Goal: Information Seeking & Learning: Learn about a topic

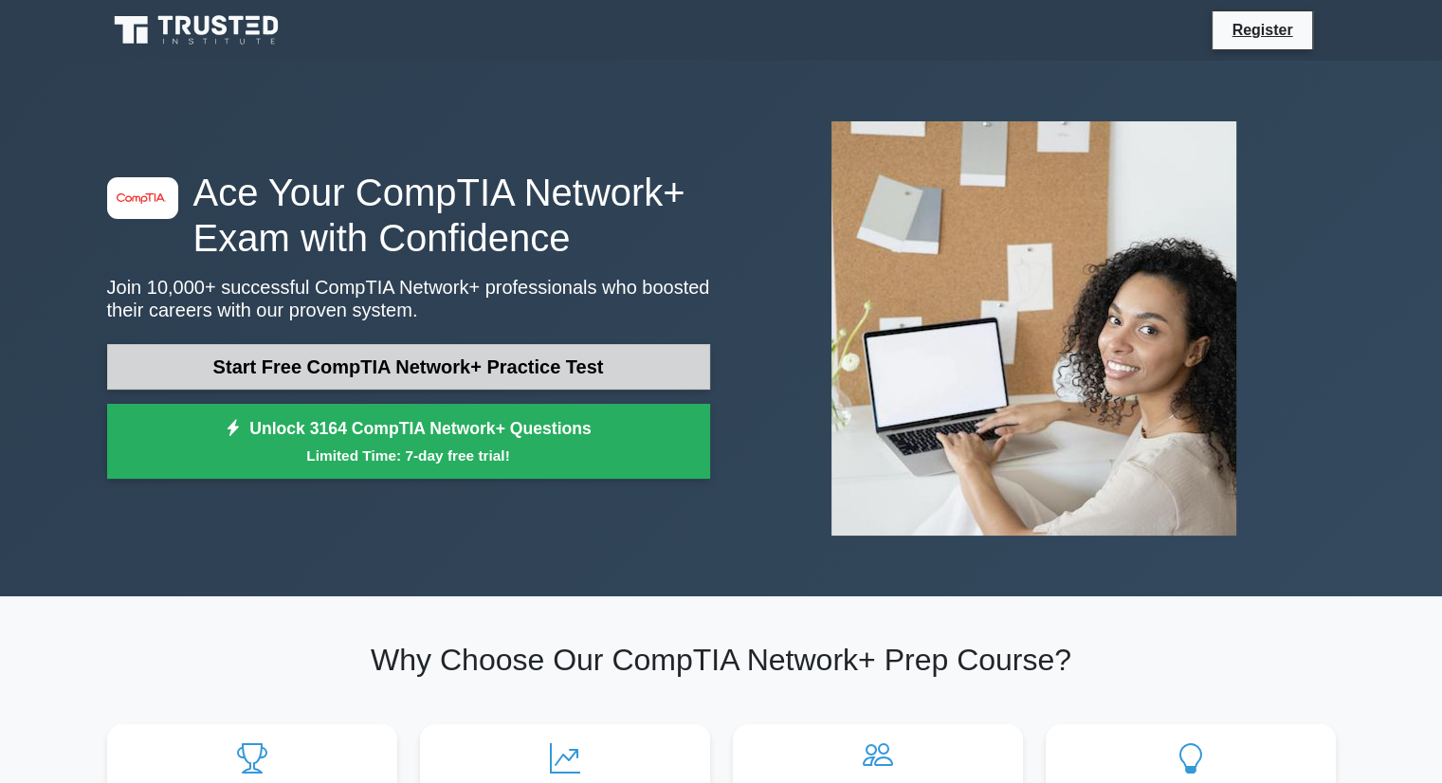
click at [288, 383] on link "Start Free CompTIA Network+ Practice Test" at bounding box center [408, 367] width 603 height 46
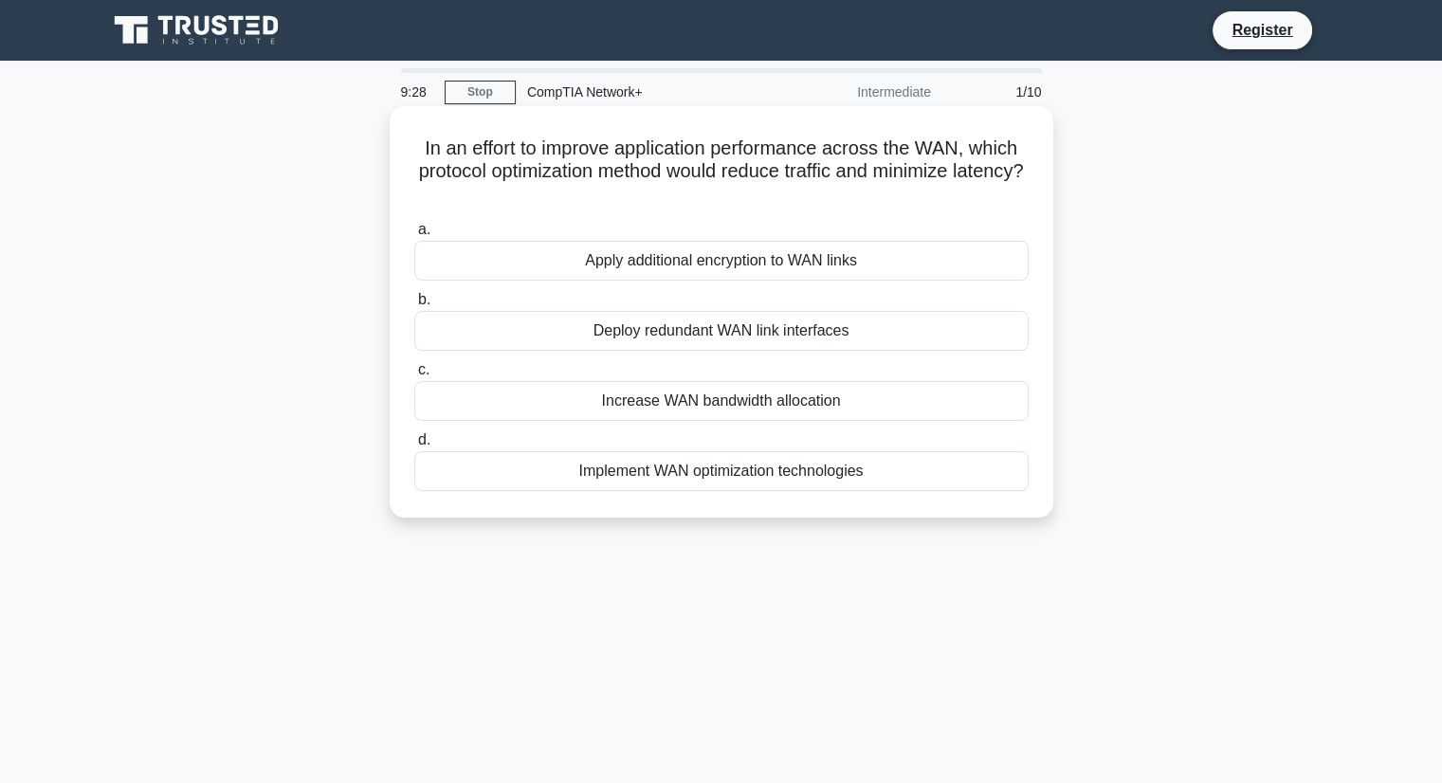
click at [755, 395] on div "Increase WAN bandwidth allocation" at bounding box center [721, 401] width 614 height 40
click at [414, 376] on input "c. Increase WAN bandwidth allocation" at bounding box center [414, 370] width 0 height 12
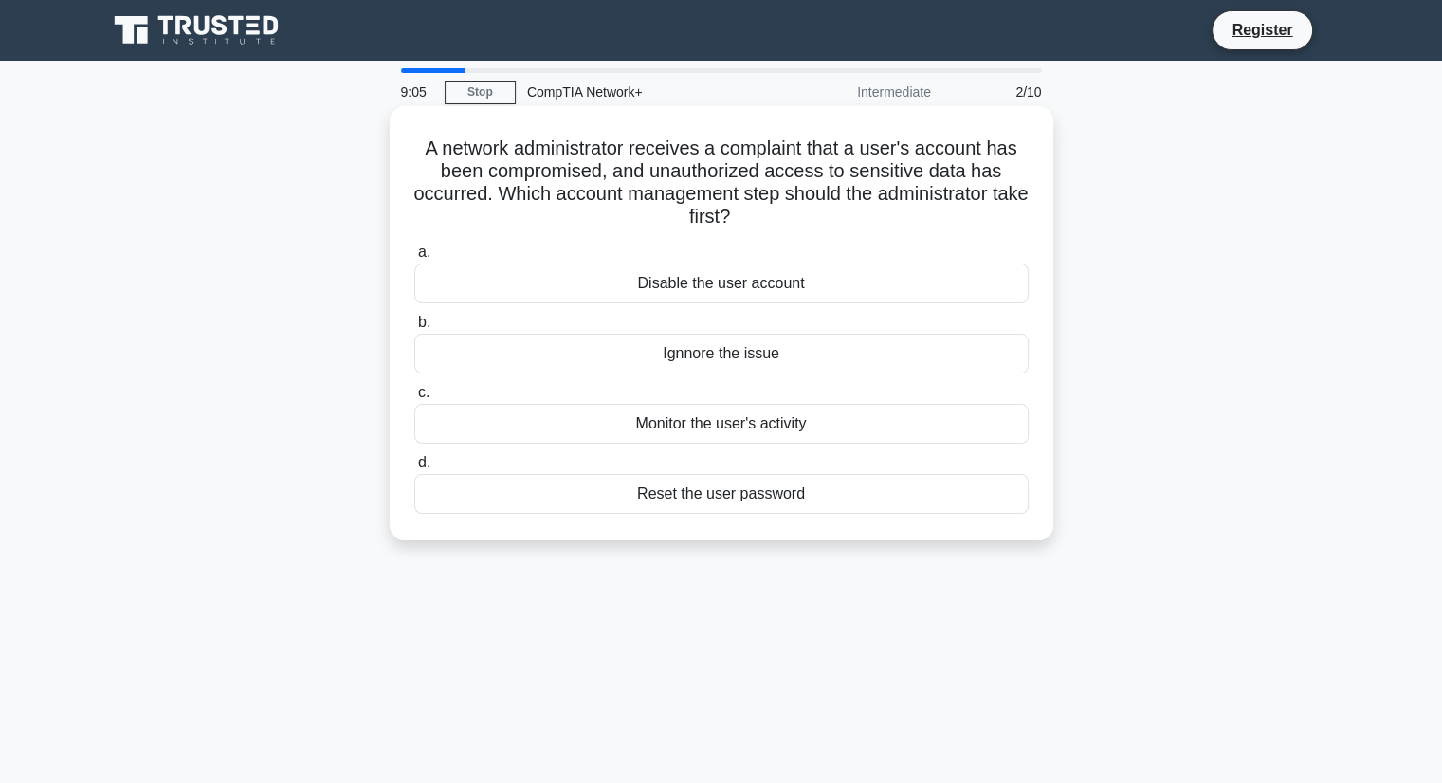
click at [632, 285] on div "Disable the user account" at bounding box center [721, 284] width 614 height 40
click at [414, 259] on input "a. Disable the user account" at bounding box center [414, 253] width 0 height 12
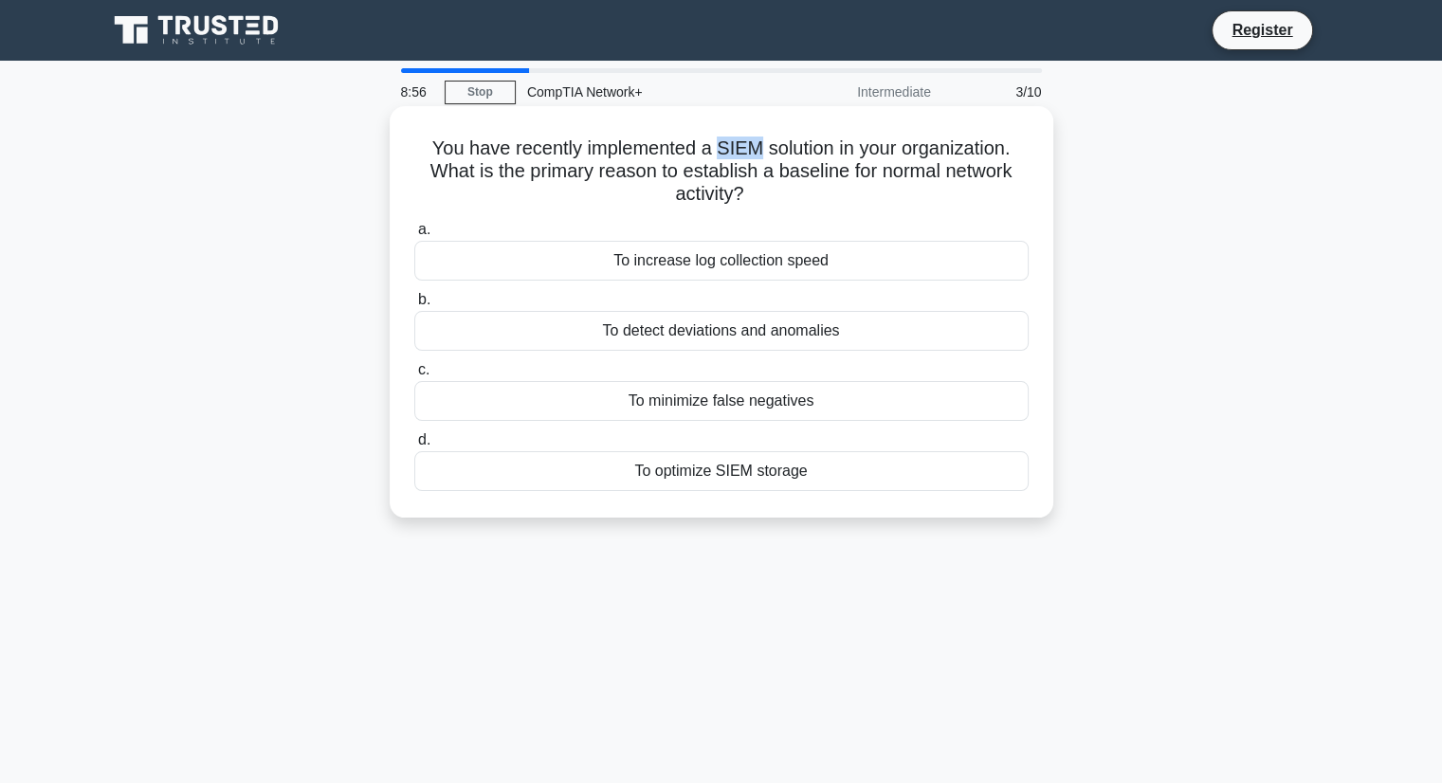
drag, startPoint x: 716, startPoint y: 148, endPoint x: 758, endPoint y: 146, distance: 41.8
click at [758, 146] on h5 "You have recently implemented a SIEM solution in your organization. What is the…" at bounding box center [721, 172] width 618 height 70
click at [504, 342] on div "To detect deviations and anomalies" at bounding box center [721, 331] width 614 height 40
click at [414, 306] on input "b. To detect deviations and anomalies" at bounding box center [414, 300] width 0 height 12
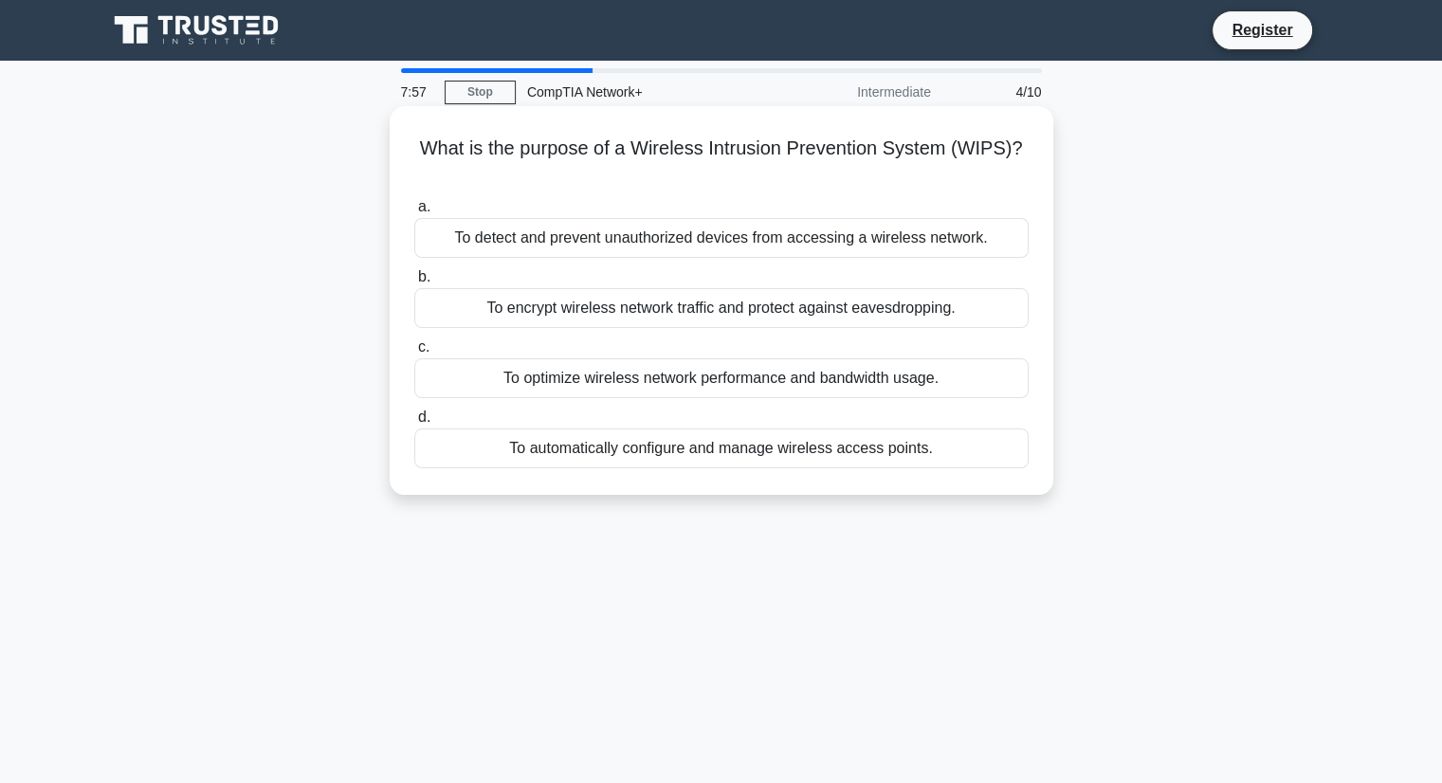
click at [479, 232] on div "To detect and prevent unauthorized devices from accessing a wireless network." at bounding box center [721, 238] width 614 height 40
click at [414, 213] on input "a. To detect and prevent unauthorized devices from accessing a wireless network." at bounding box center [414, 207] width 0 height 12
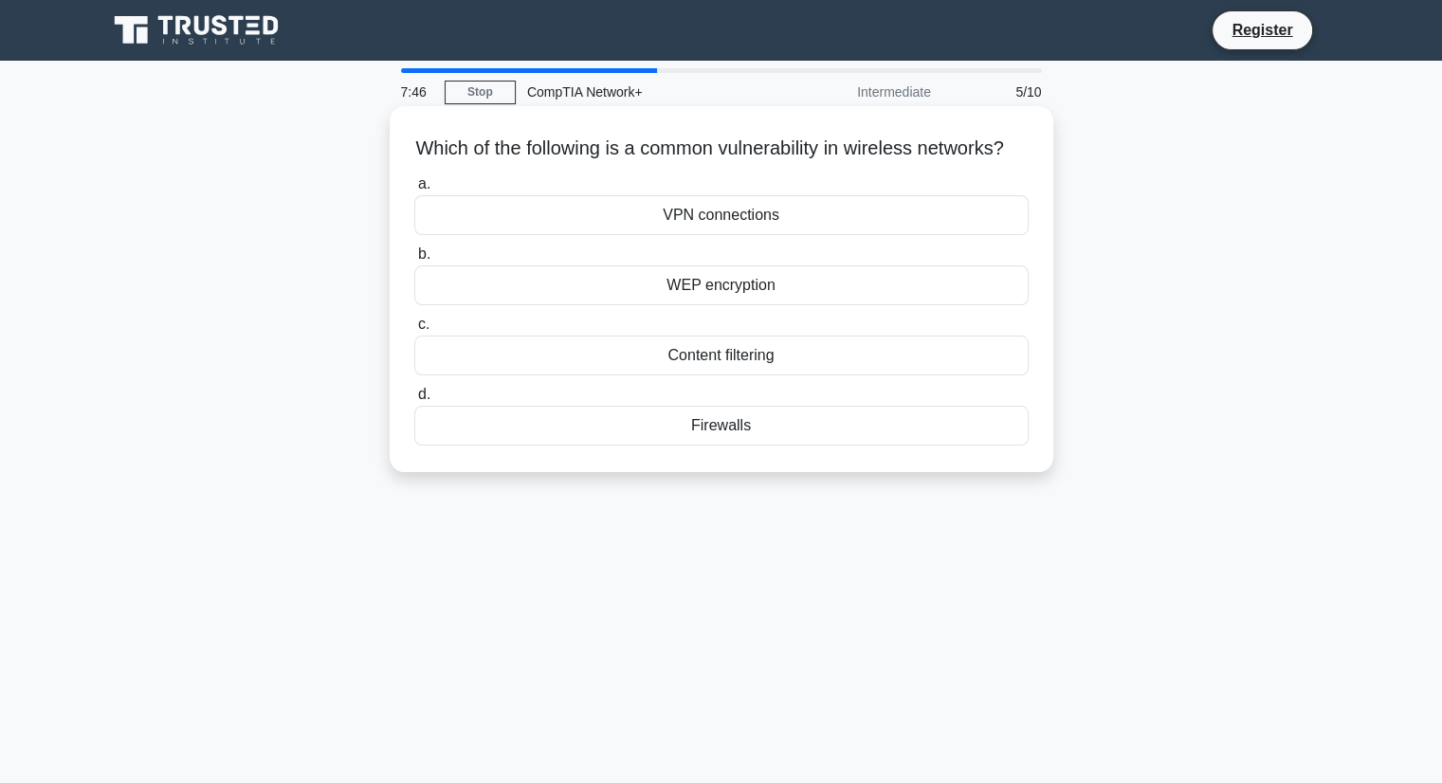
click at [556, 305] on div "WEP encryption" at bounding box center [721, 286] width 614 height 40
click at [414, 261] on input "b. WEP encryption" at bounding box center [414, 254] width 0 height 12
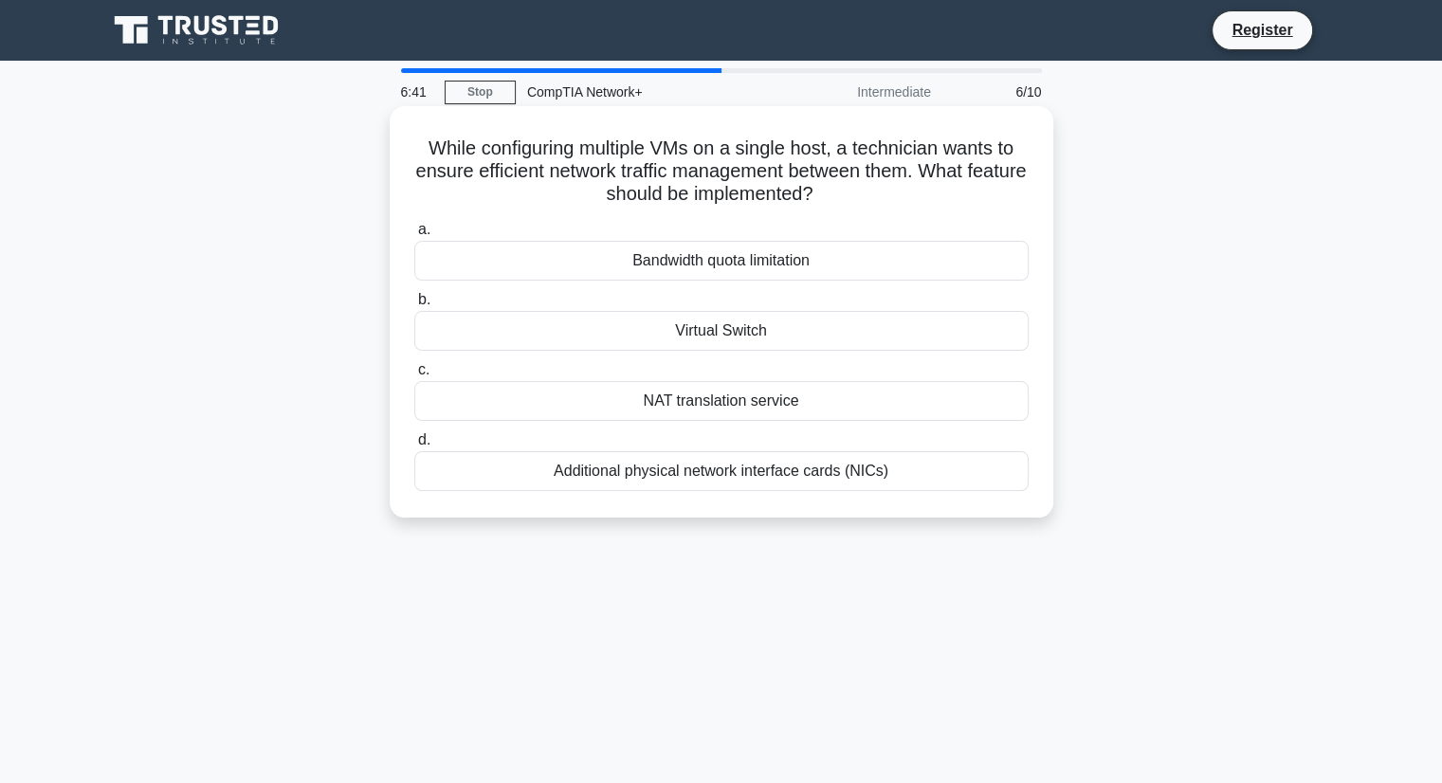
click at [599, 337] on div "Virtual Switch" at bounding box center [721, 331] width 614 height 40
click at [414, 306] on input "b. Virtual Switch" at bounding box center [414, 300] width 0 height 12
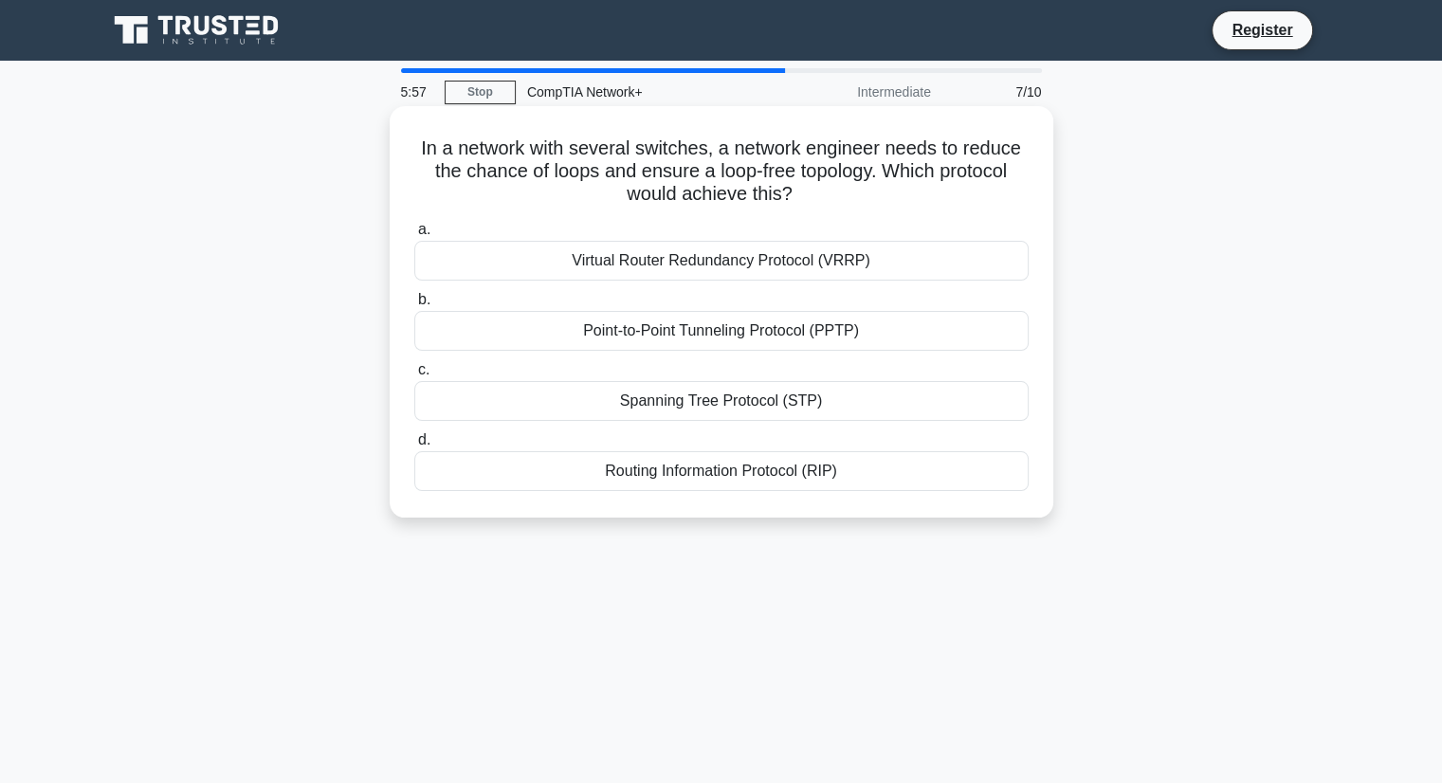
click at [540, 411] on div "Spanning Tree Protocol (STP)" at bounding box center [721, 401] width 614 height 40
click at [414, 376] on input "c. Spanning Tree Protocol (STP)" at bounding box center [414, 370] width 0 height 12
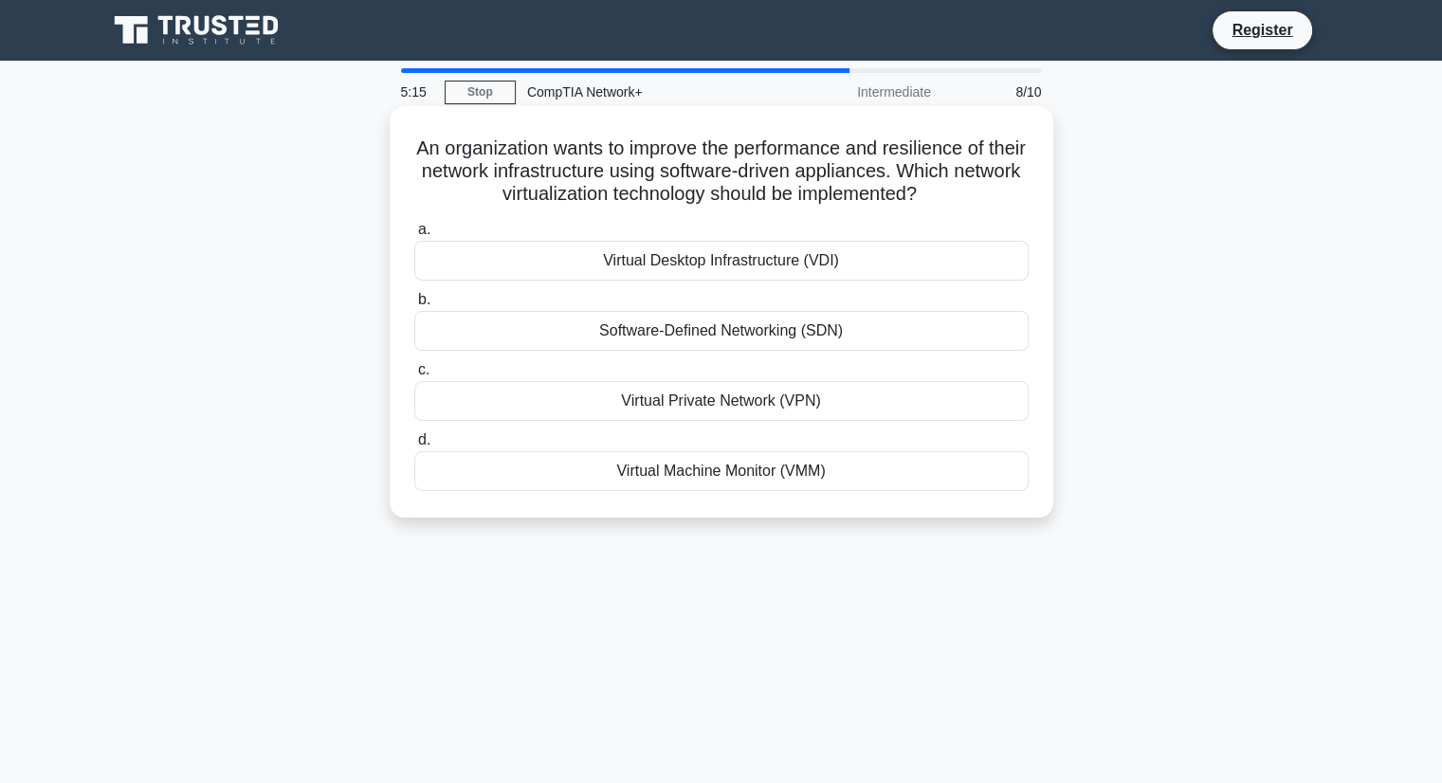
click at [719, 331] on div "Software-Defined Networking (SDN)" at bounding box center [721, 331] width 614 height 40
click at [414, 306] on input "b. Software-Defined Networking (SDN)" at bounding box center [414, 300] width 0 height 12
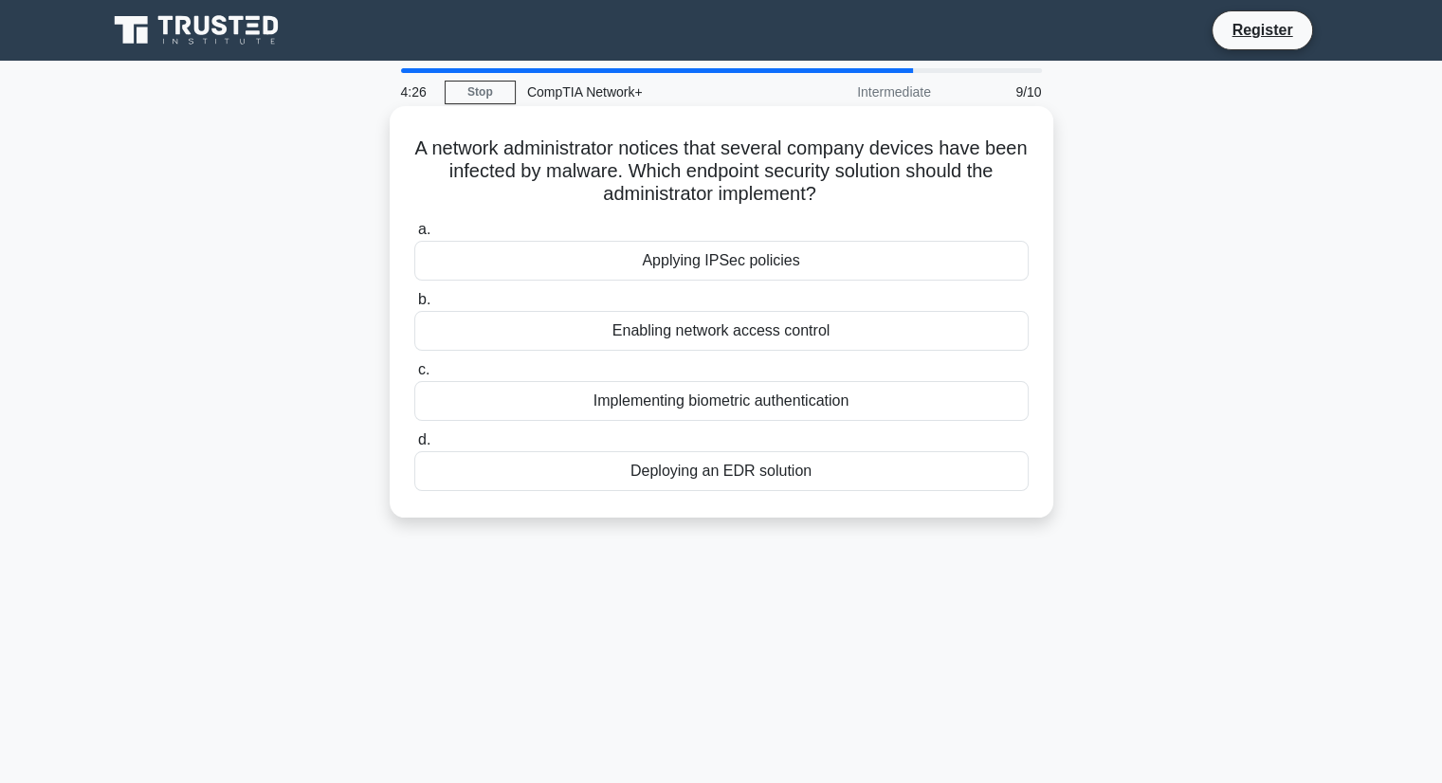
click at [630, 262] on div "Applying IPSec policies" at bounding box center [721, 261] width 614 height 40
click at [414, 236] on input "a. Applying IPSec policies" at bounding box center [414, 230] width 0 height 12
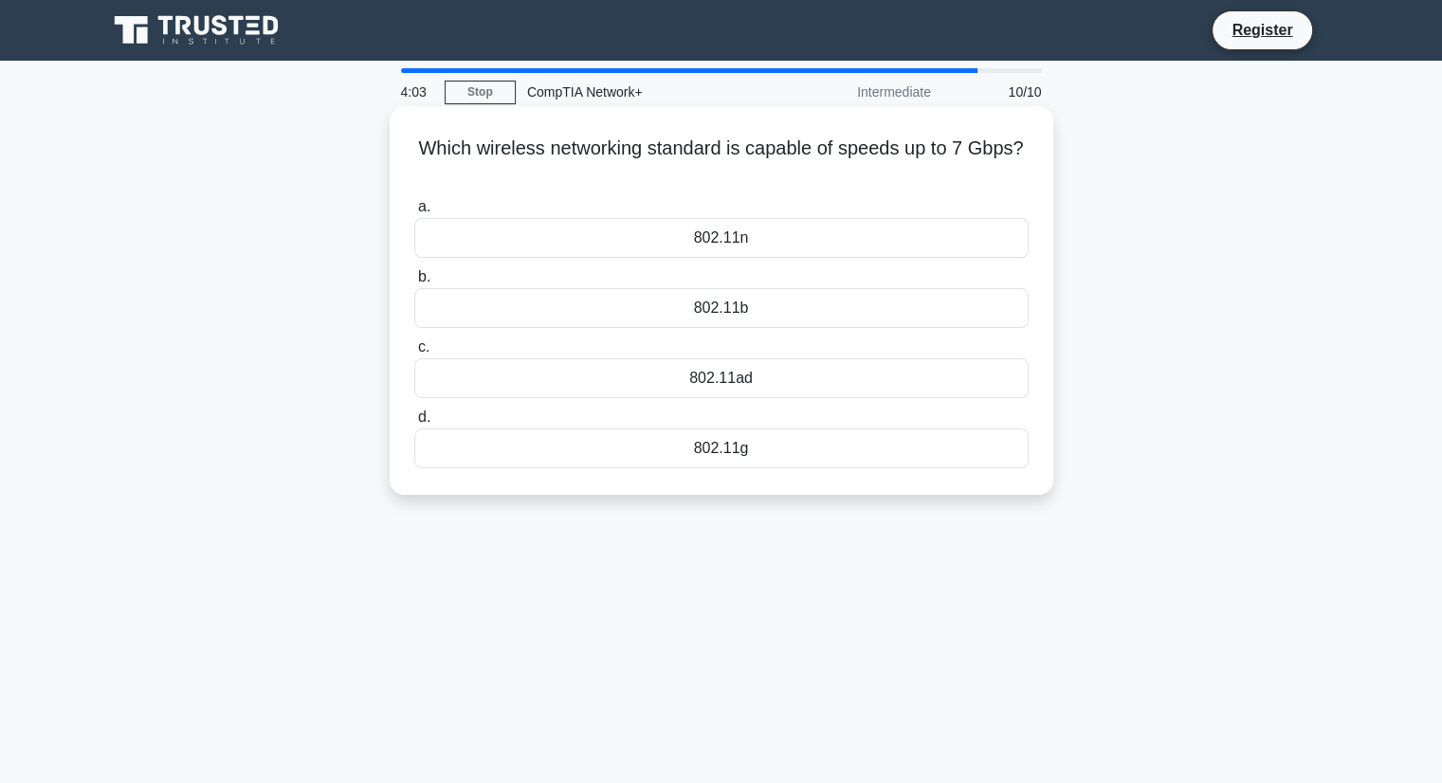
click at [744, 306] on div "802.11b" at bounding box center [721, 308] width 614 height 40
click at [414, 284] on input "b. 802.11b" at bounding box center [414, 277] width 0 height 12
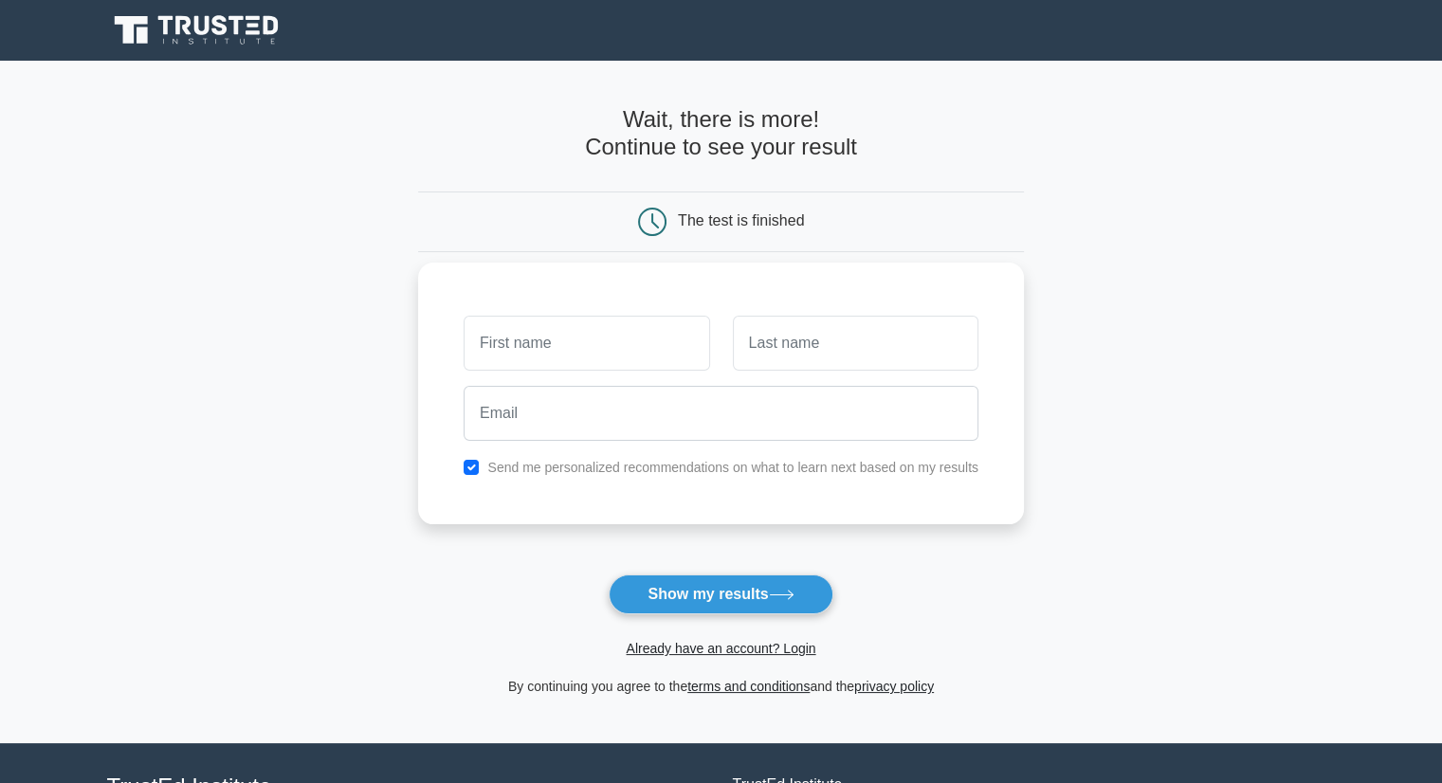
click at [608, 336] on input "text" at bounding box center [587, 343] width 246 height 55
type input "a"
type input "b"
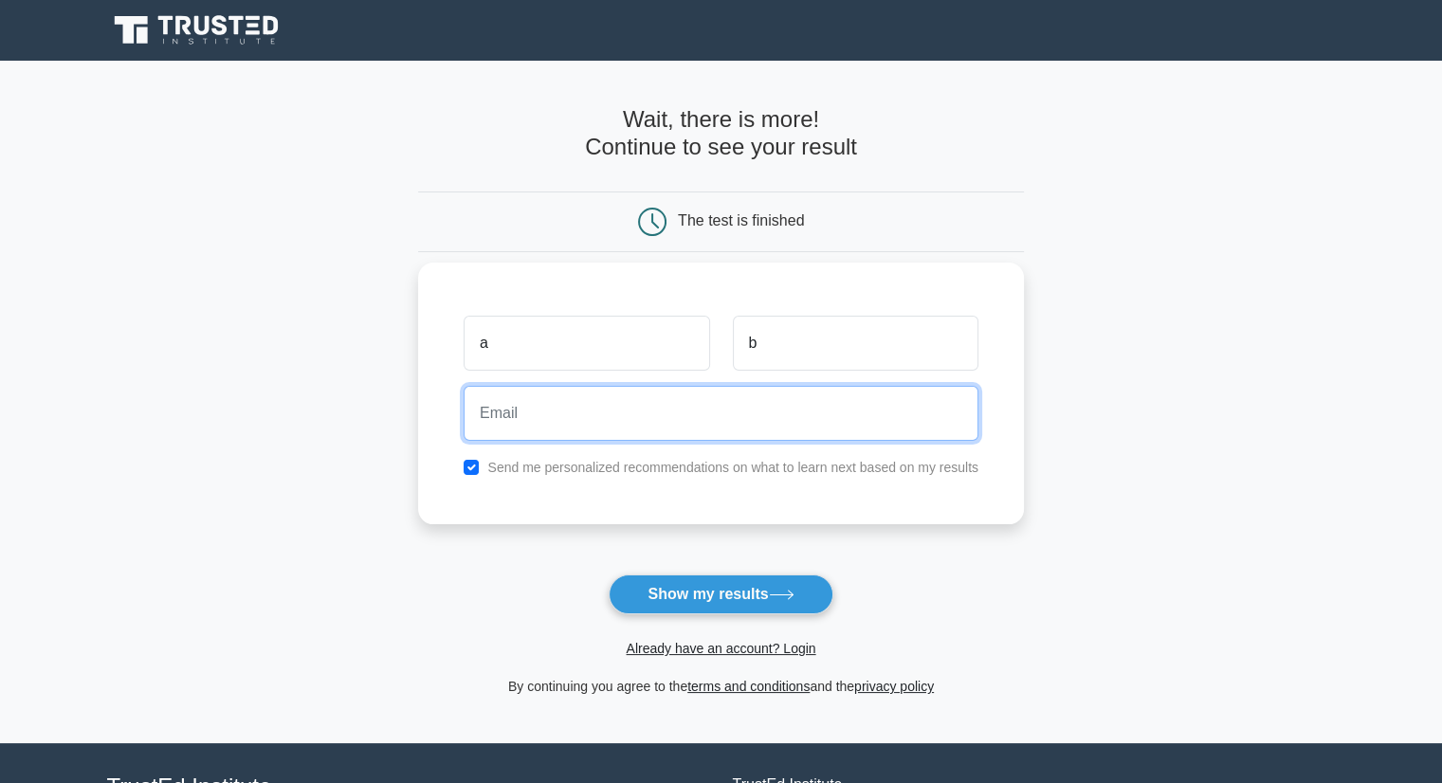
click at [579, 403] on input "email" at bounding box center [721, 413] width 515 height 55
type input "testy4428@gmail.com"
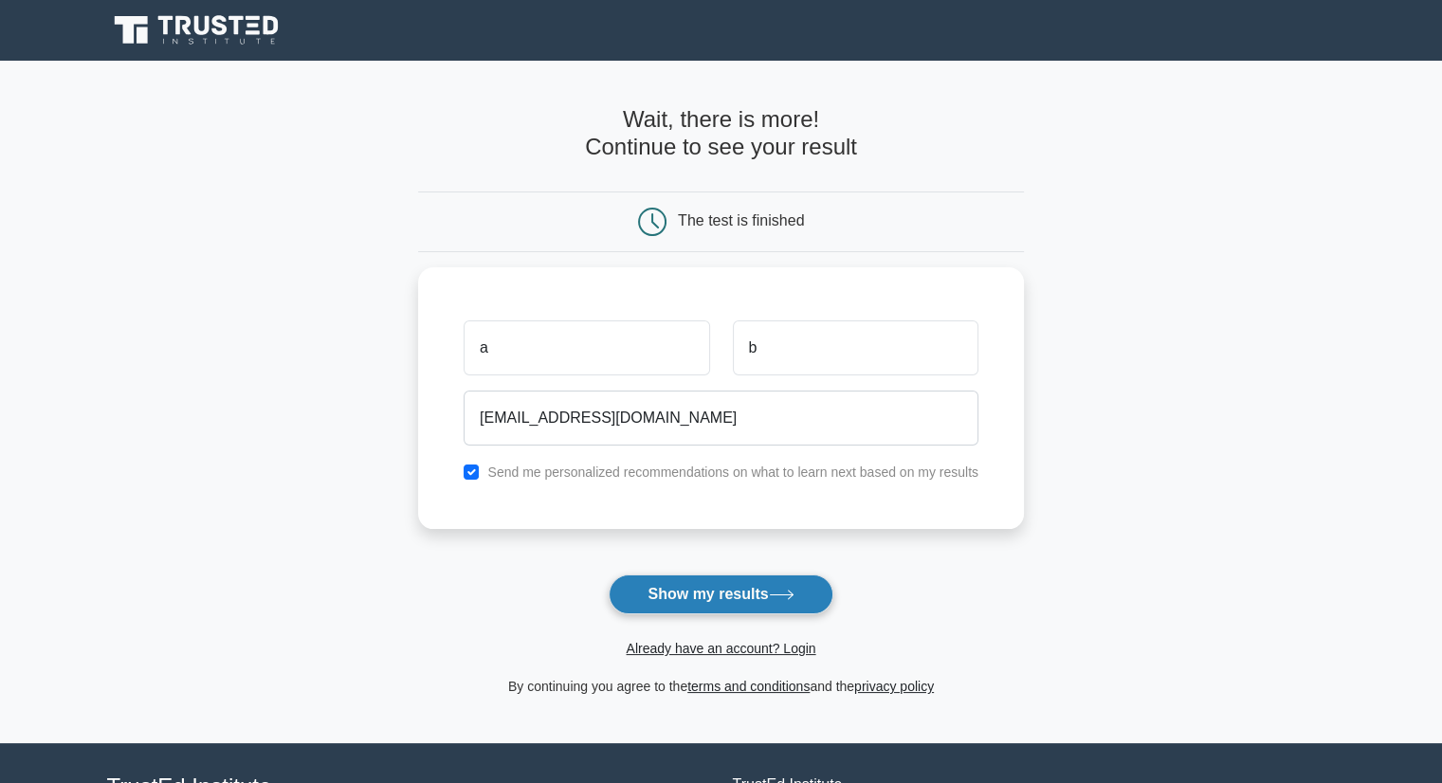
click at [739, 608] on button "Show my results" at bounding box center [721, 595] width 224 height 40
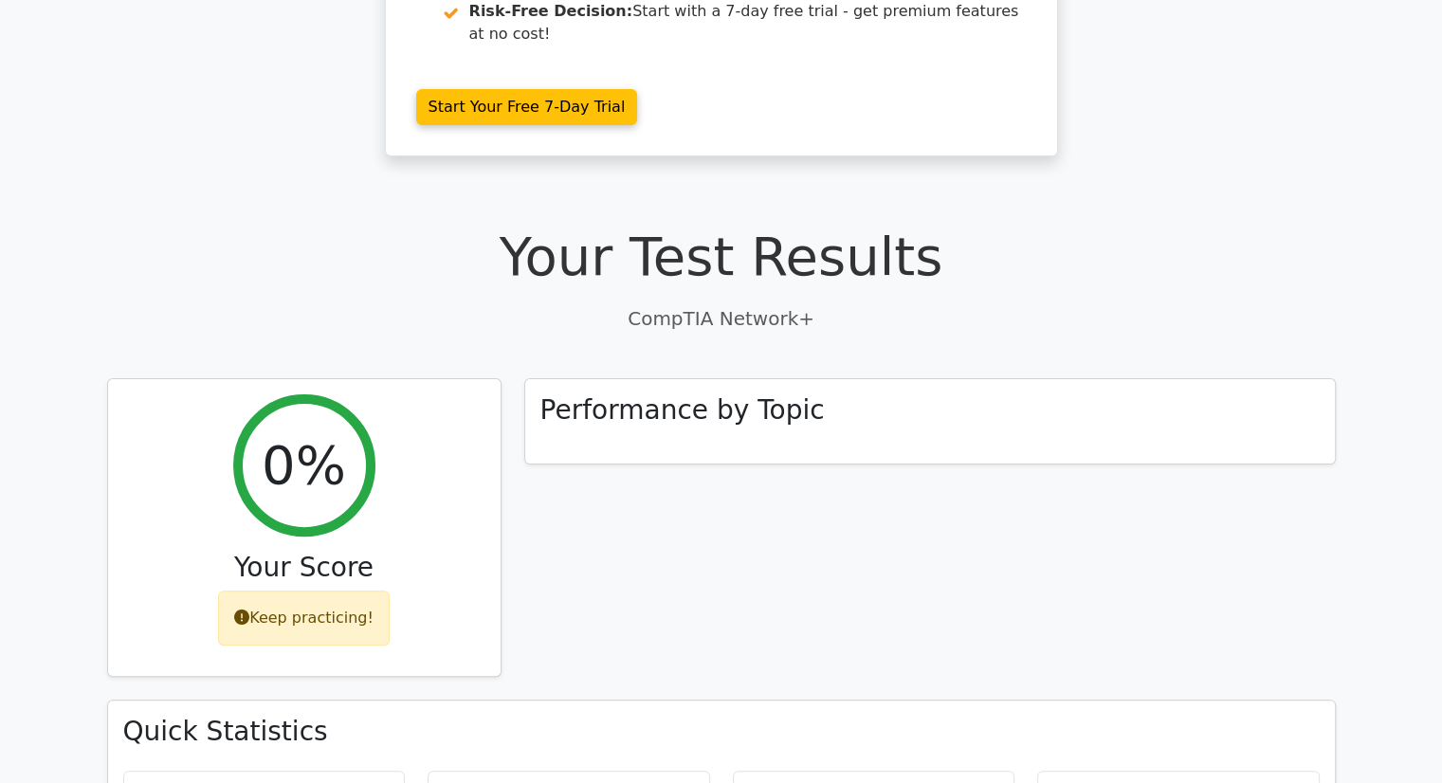
scroll to position [379, 0]
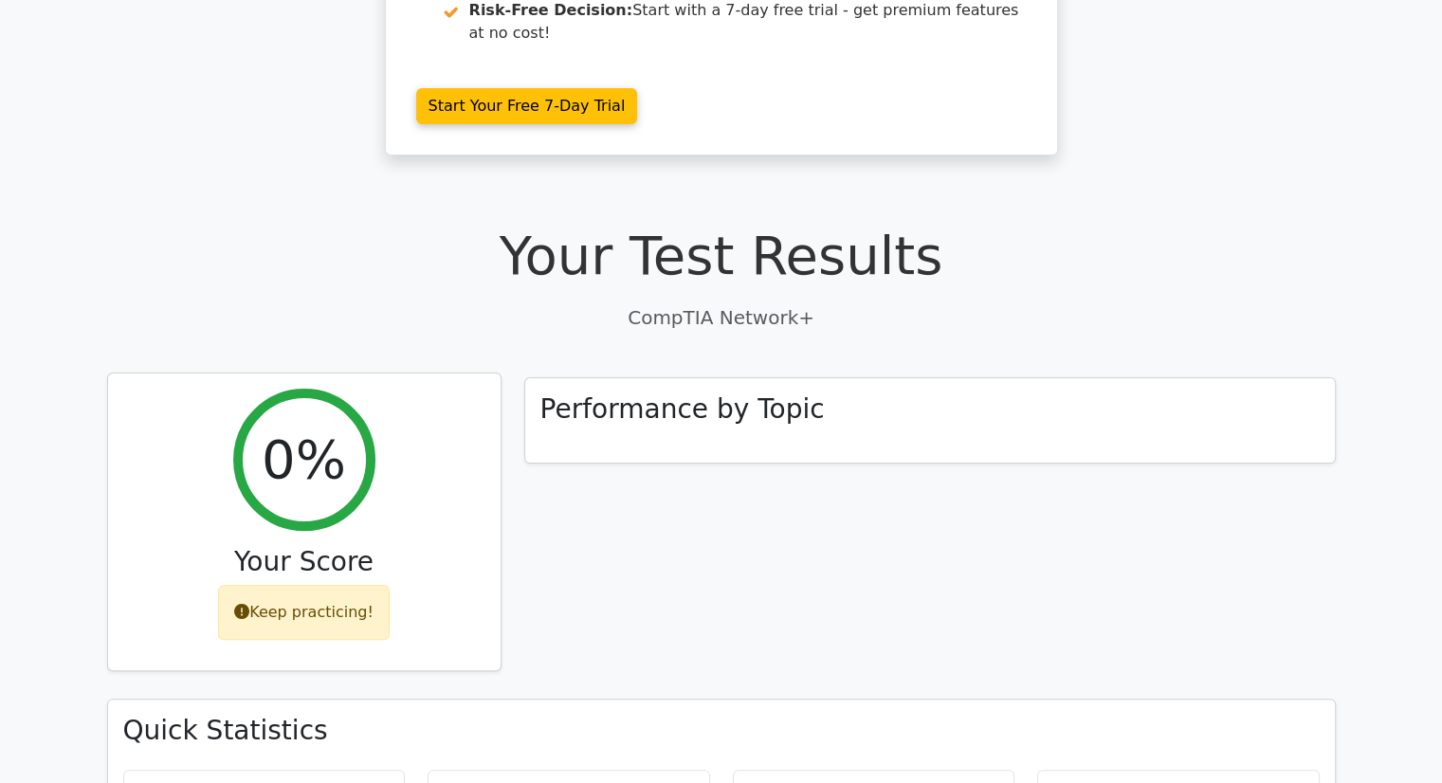
click at [301, 585] on div "Keep practicing!" at bounding box center [304, 612] width 172 height 55
click at [283, 546] on div "Your Score" at bounding box center [304, 566] width 362 height 40
click at [300, 428] on h2 "0%" at bounding box center [304, 460] width 84 height 64
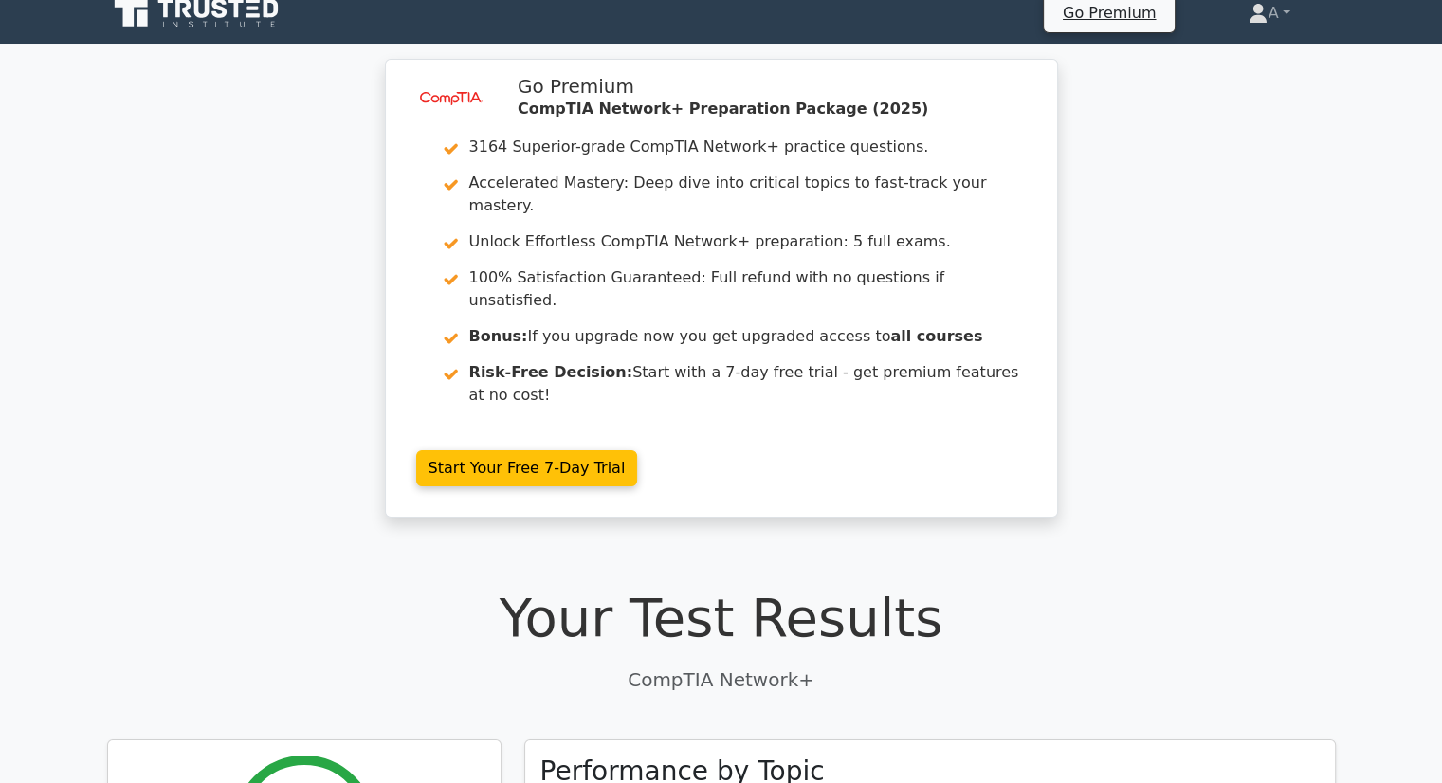
scroll to position [0, 0]
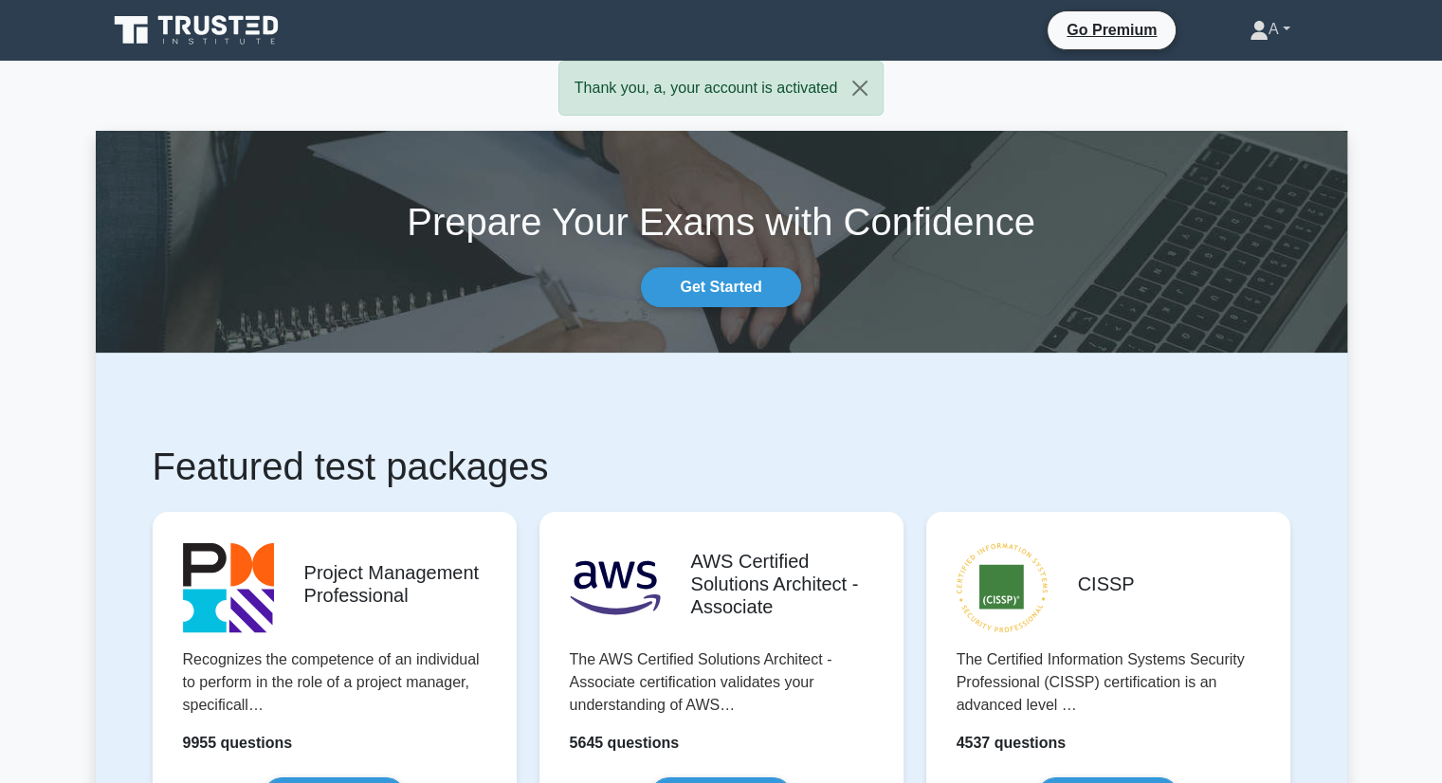
click at [1287, 30] on link "A" at bounding box center [1270, 29] width 132 height 38
click at [1250, 62] on link "Profile" at bounding box center [1280, 74] width 150 height 30
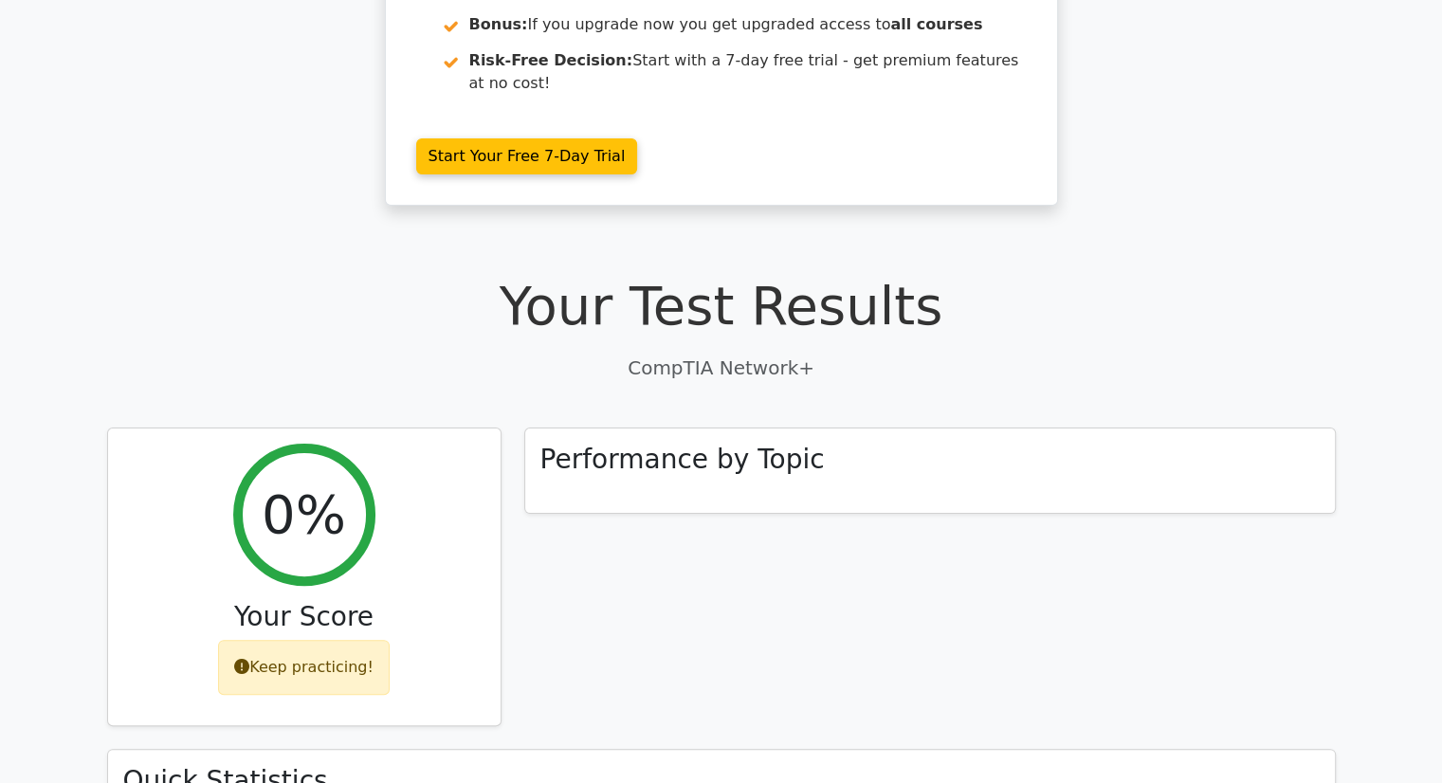
scroll to position [330, 0]
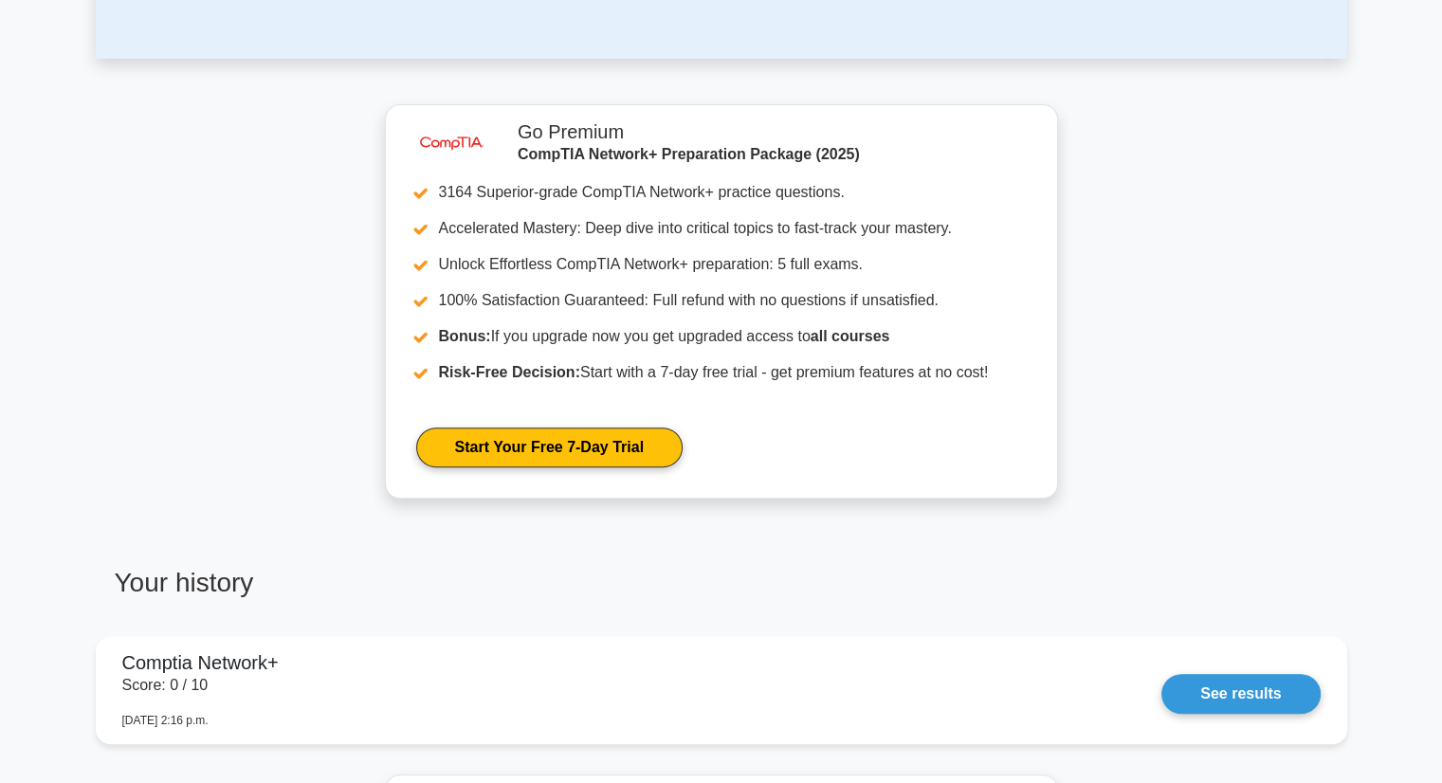
scroll to position [1155, 0]
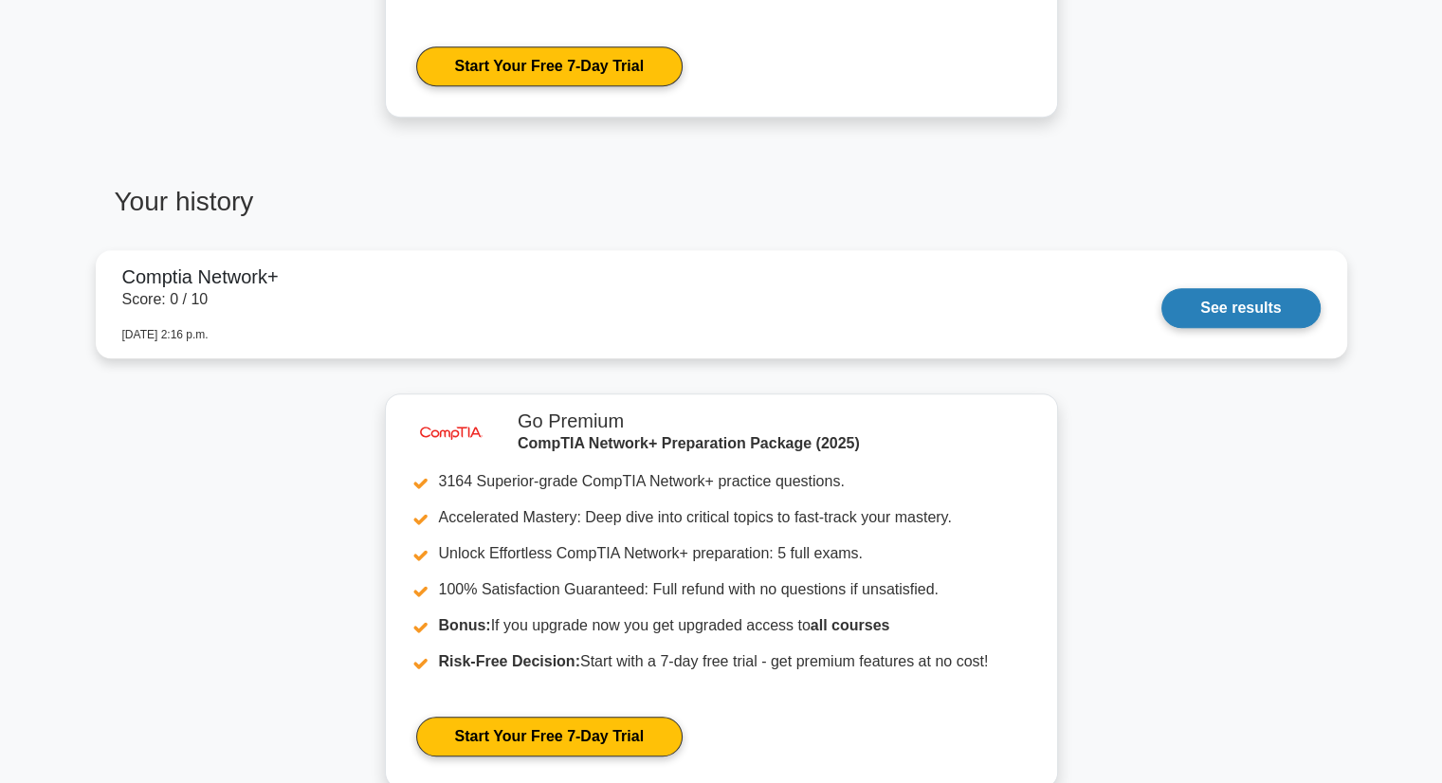
click at [1162, 295] on link "See results" at bounding box center [1241, 308] width 158 height 40
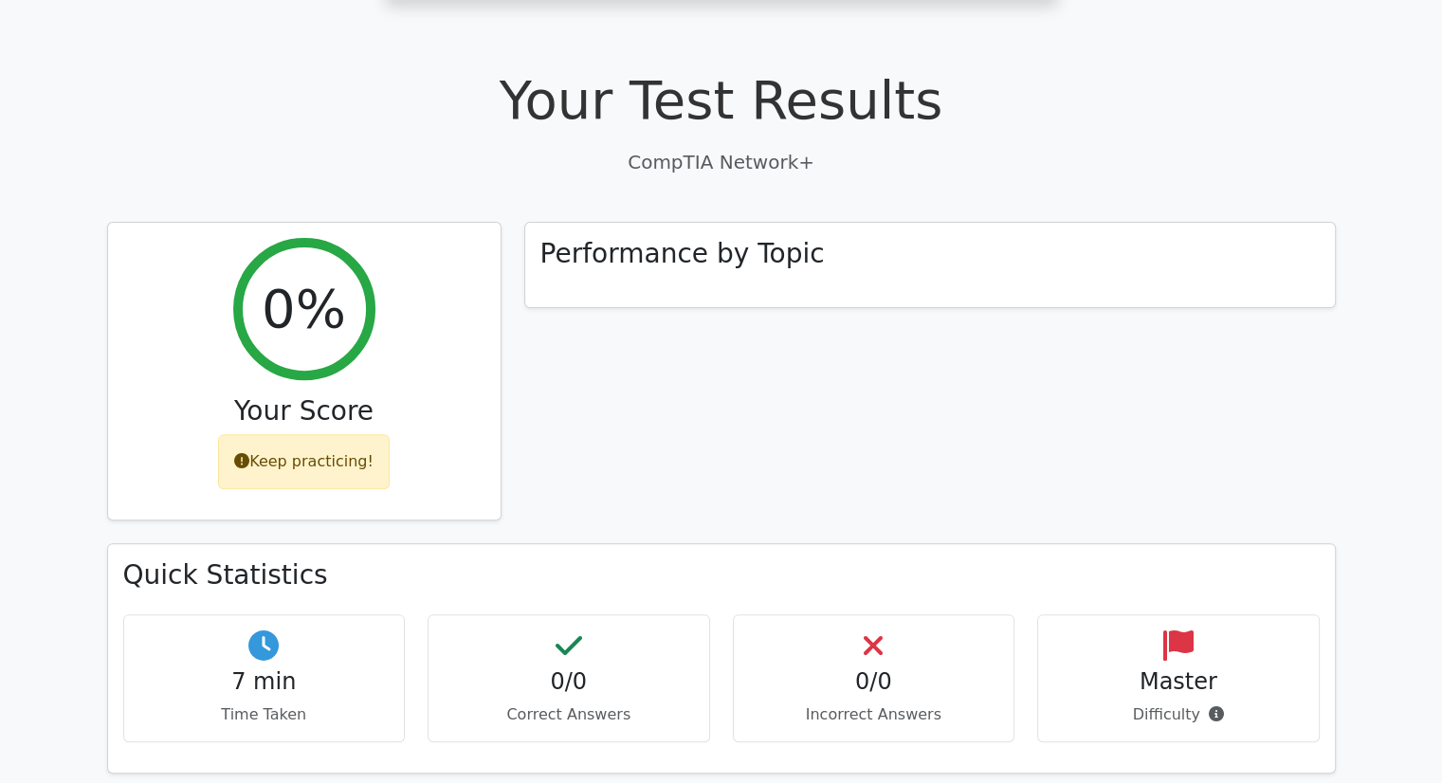
scroll to position [538, 0]
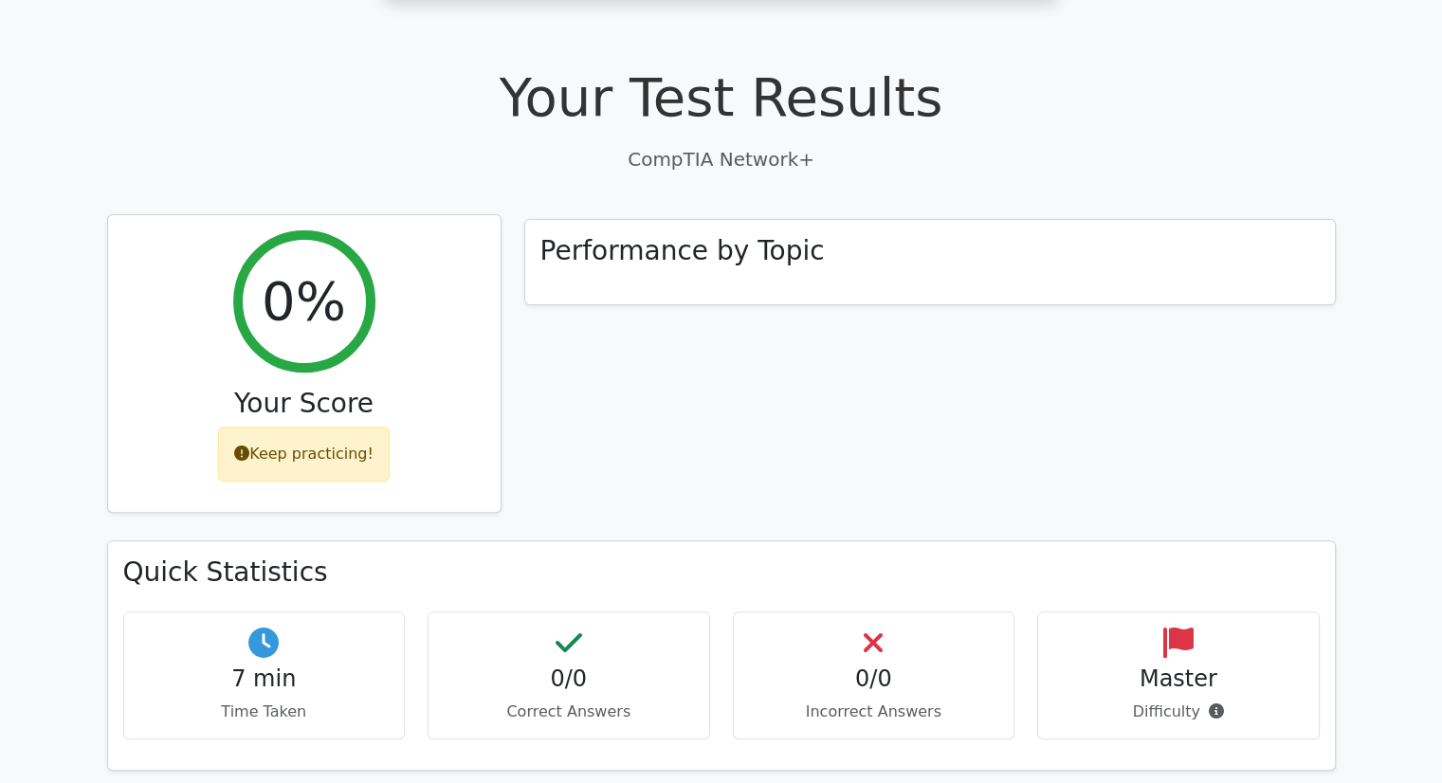
click at [247, 446] on icon at bounding box center [241, 453] width 15 height 15
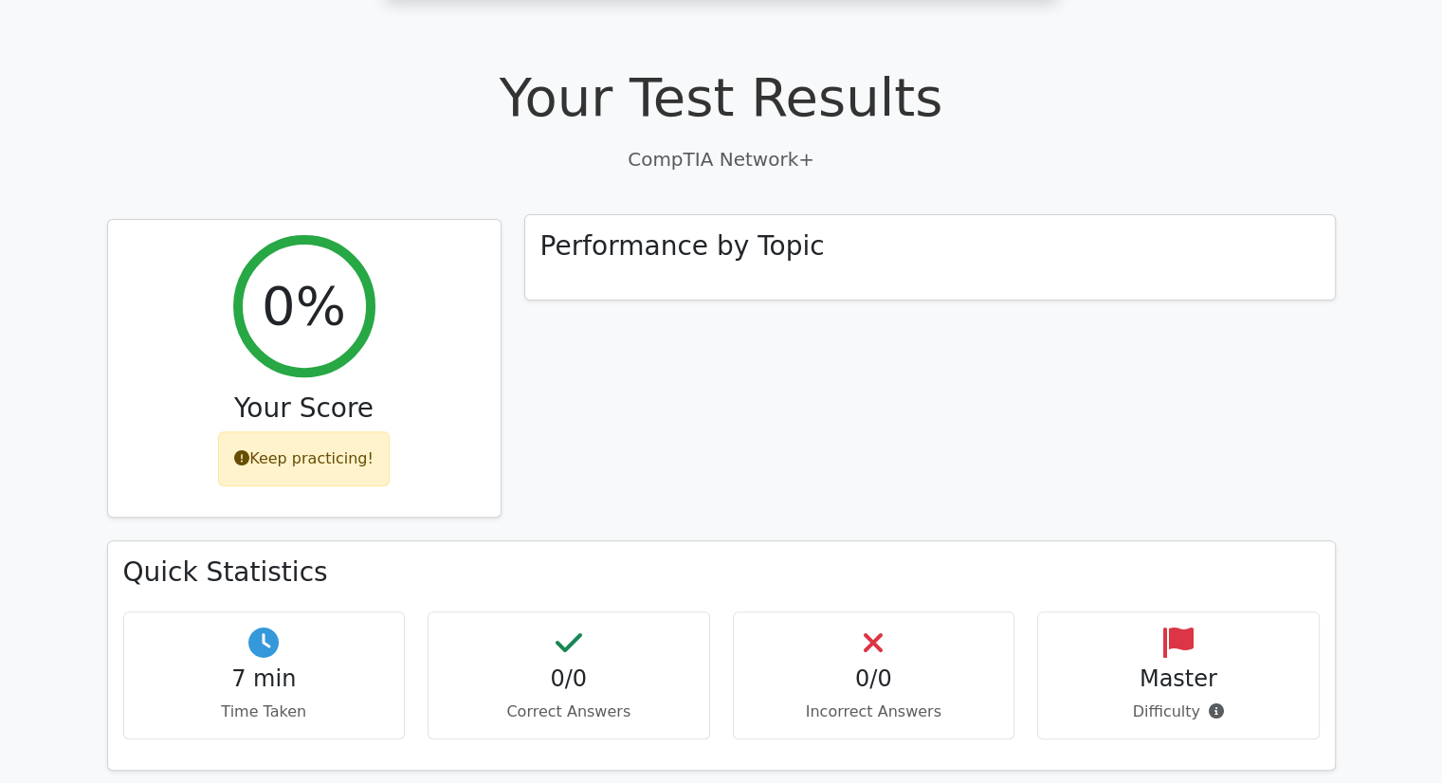
click at [714, 215] on div "Performance by Topic" at bounding box center [930, 257] width 810 height 85
click at [559, 416] on div "Performance by Topic" at bounding box center [930, 380] width 834 height 322
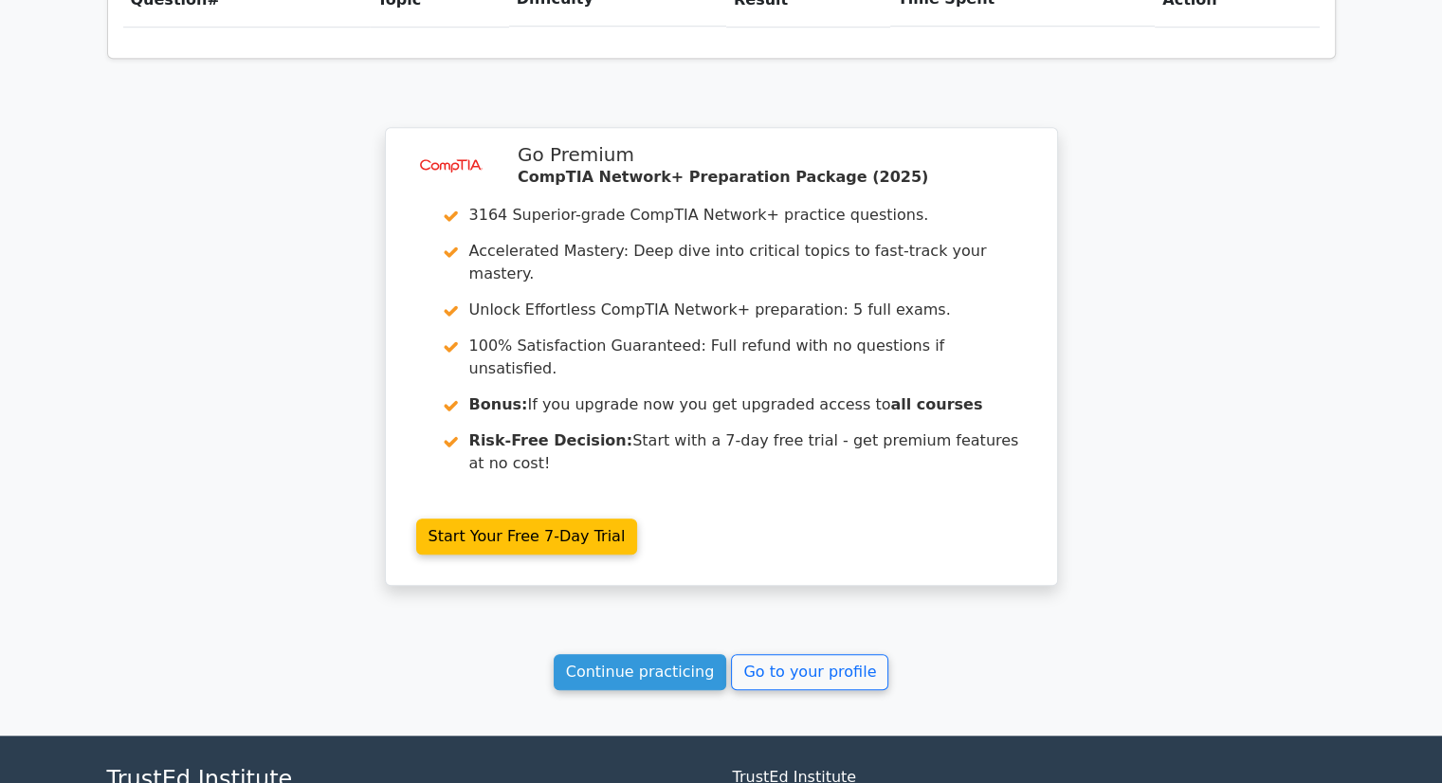
scroll to position [1465, 0]
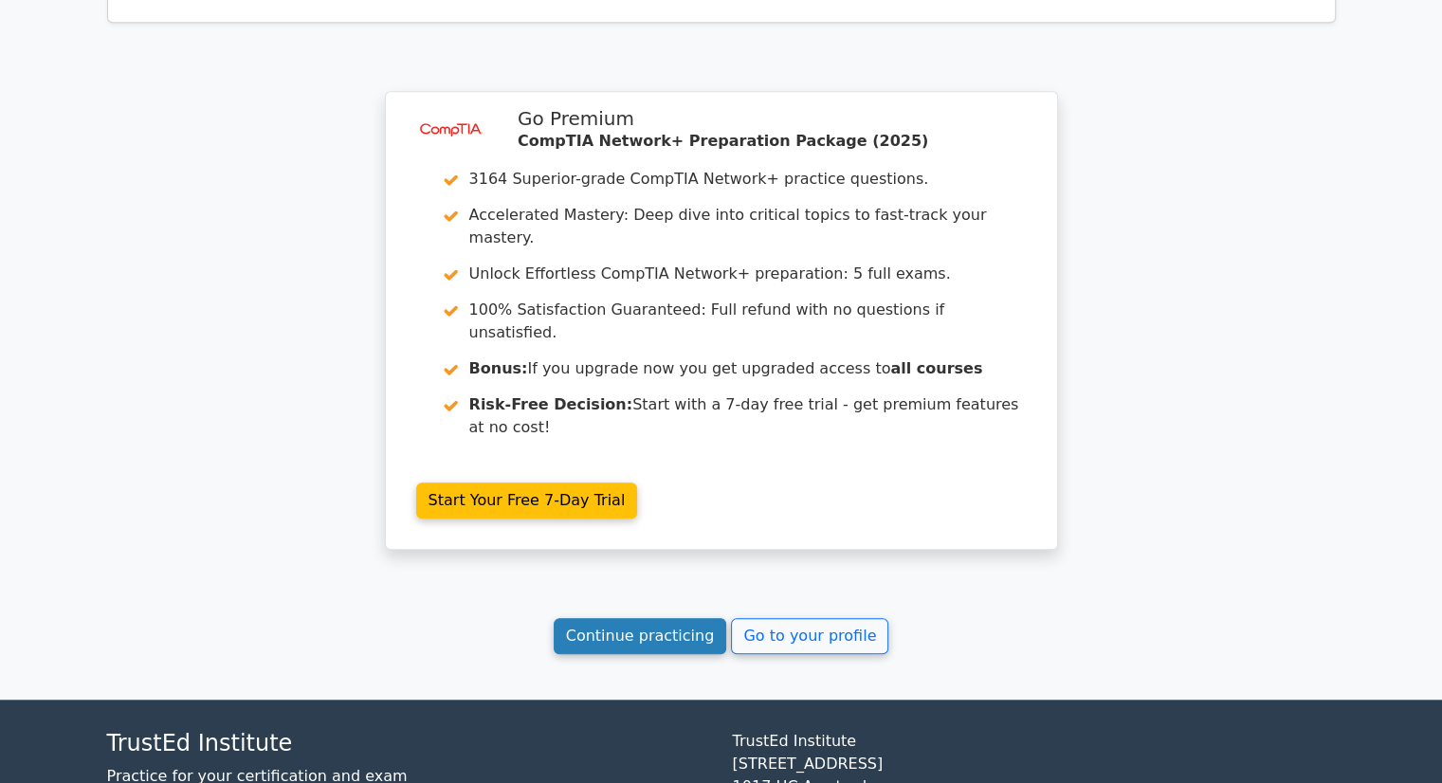
click at [637, 618] on link "Continue practicing" at bounding box center [641, 636] width 174 height 36
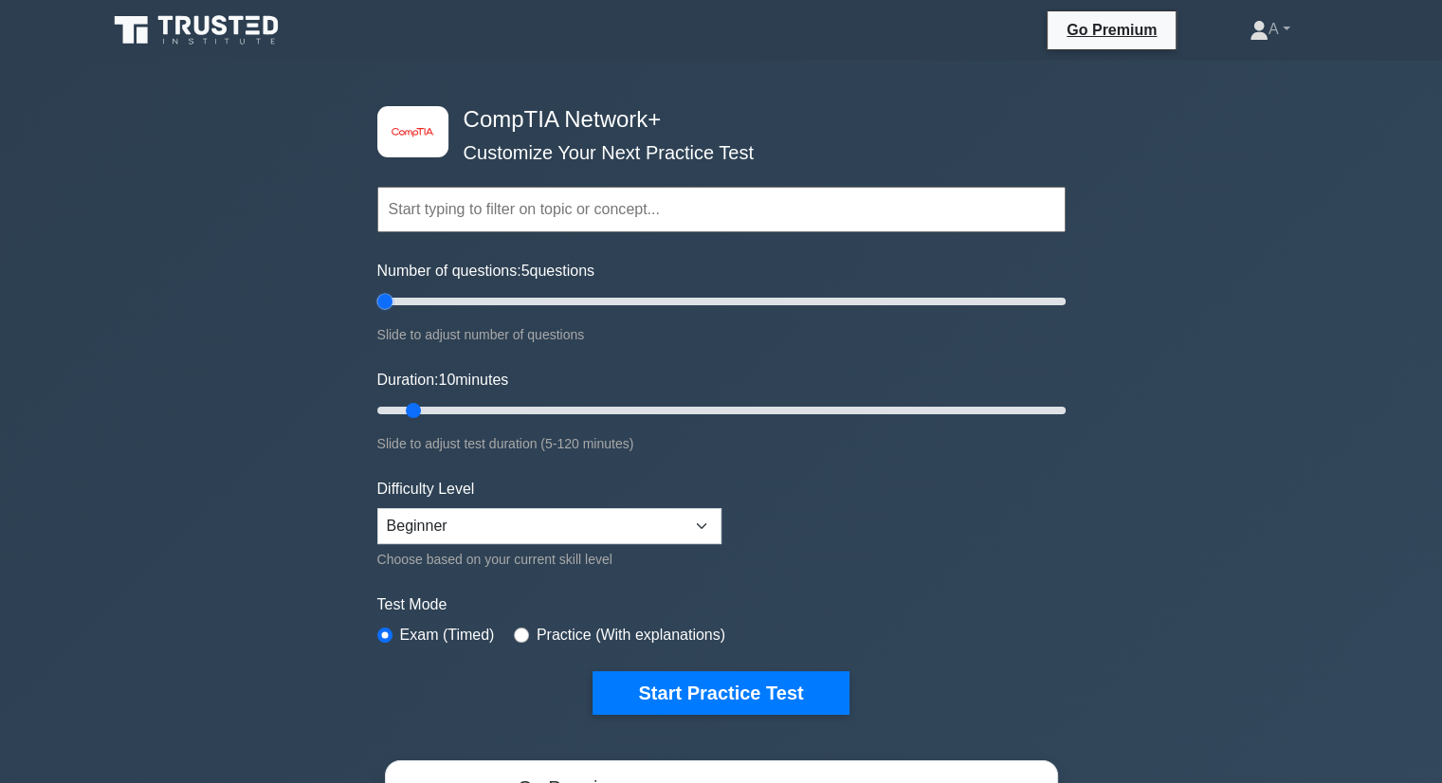
drag, startPoint x: 401, startPoint y: 302, endPoint x: 391, endPoint y: 302, distance: 10.4
type input "5"
click at [391, 302] on input "Number of questions: 5 questions" at bounding box center [721, 301] width 688 height 23
click at [558, 644] on div "Test Mode Exam (Timed) Practice (With explanations)" at bounding box center [721, 621] width 688 height 55
click at [543, 631] on label "Practice (With explanations)" at bounding box center [631, 635] width 189 height 23
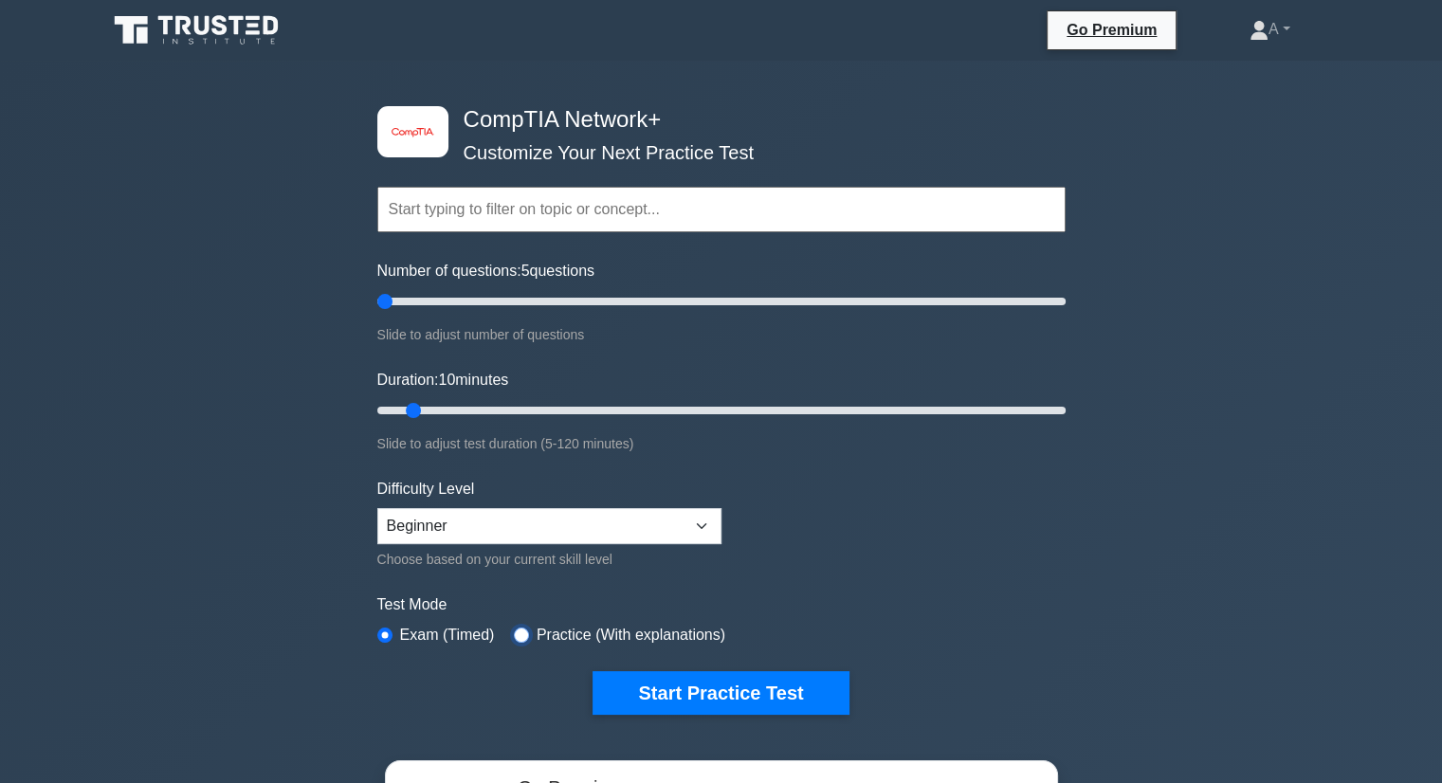
click at [518, 632] on input "radio" at bounding box center [521, 635] width 15 height 15
radio input "true"
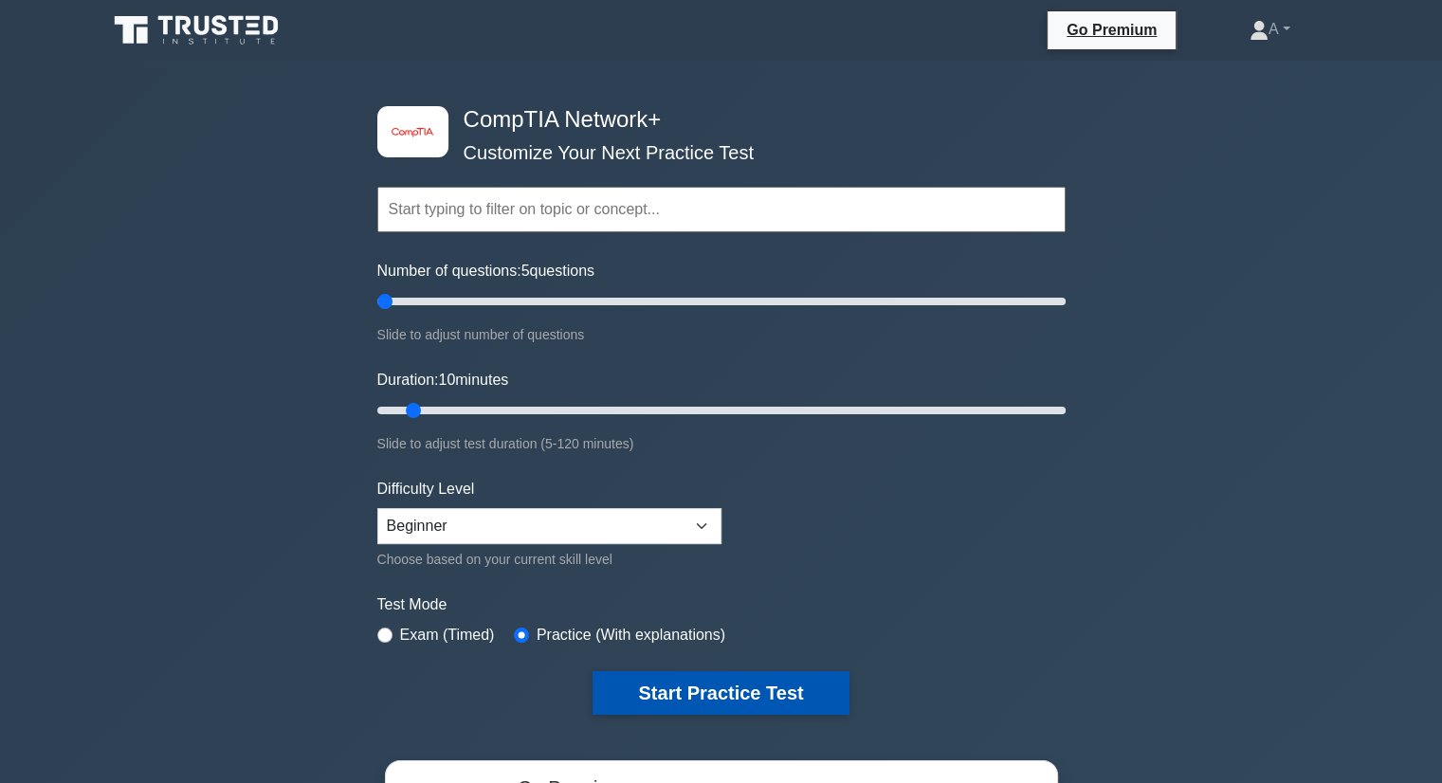
click at [648, 684] on button "Start Practice Test" at bounding box center [721, 693] width 256 height 44
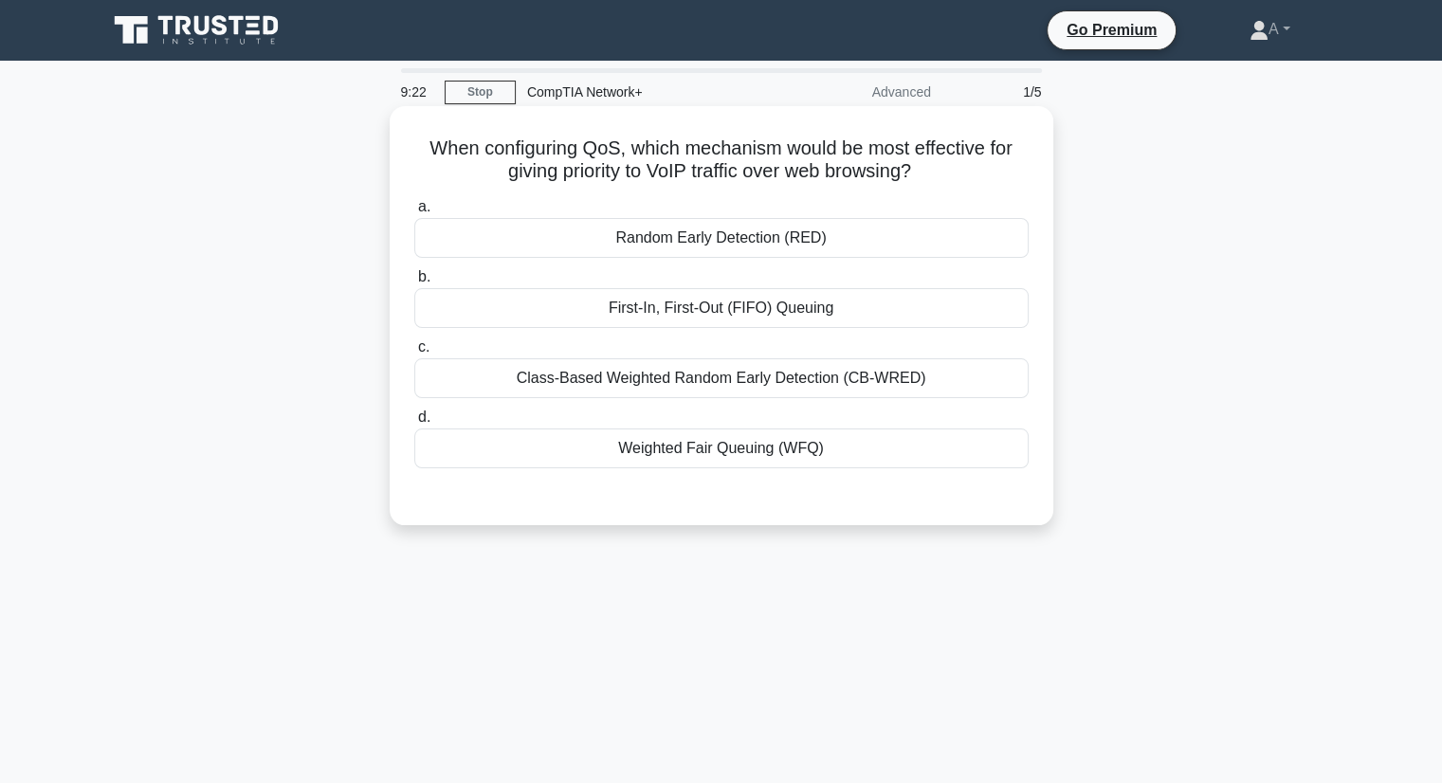
click at [545, 380] on div "Class-Based Weighted Random Early Detection (CB-WRED)" at bounding box center [721, 378] width 614 height 40
click at [414, 354] on input "c. Class-Based Weighted Random Early Detection (CB-WRED)" at bounding box center [414, 347] width 0 height 12
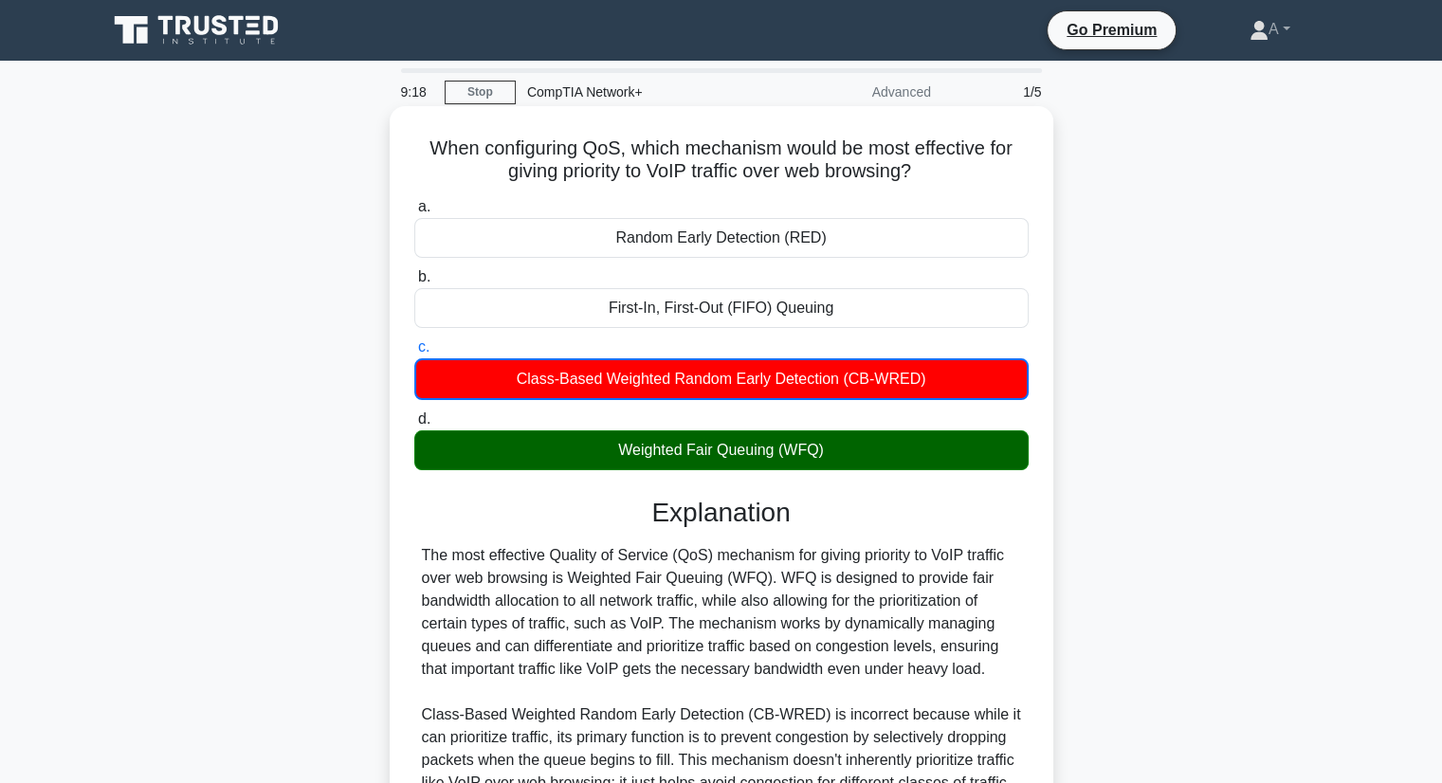
click at [534, 442] on div "Weighted Fair Queuing (WFQ)" at bounding box center [721, 451] width 614 height 40
click at [414, 426] on input "d. Weighted Fair Queuing (WFQ)" at bounding box center [414, 419] width 0 height 12
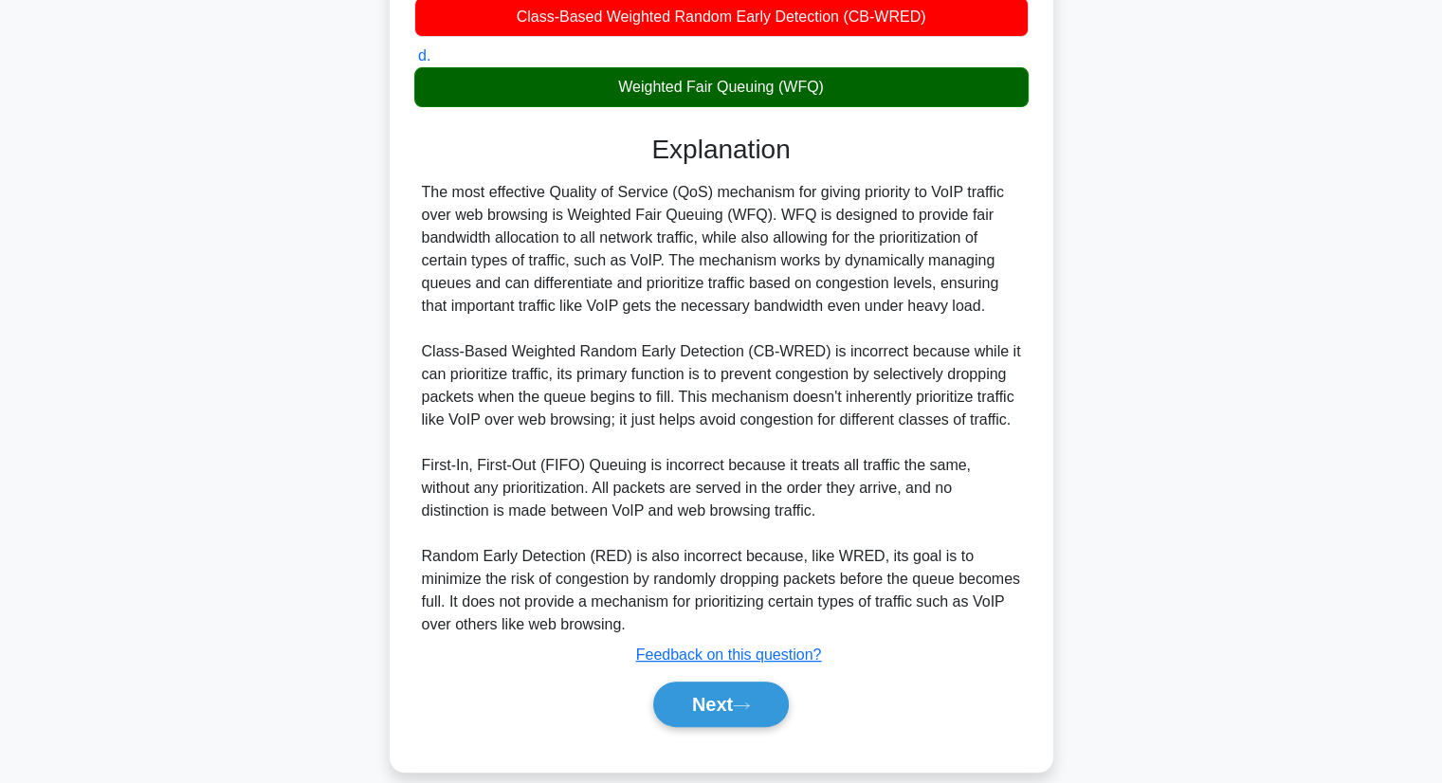
scroll to position [385, 0]
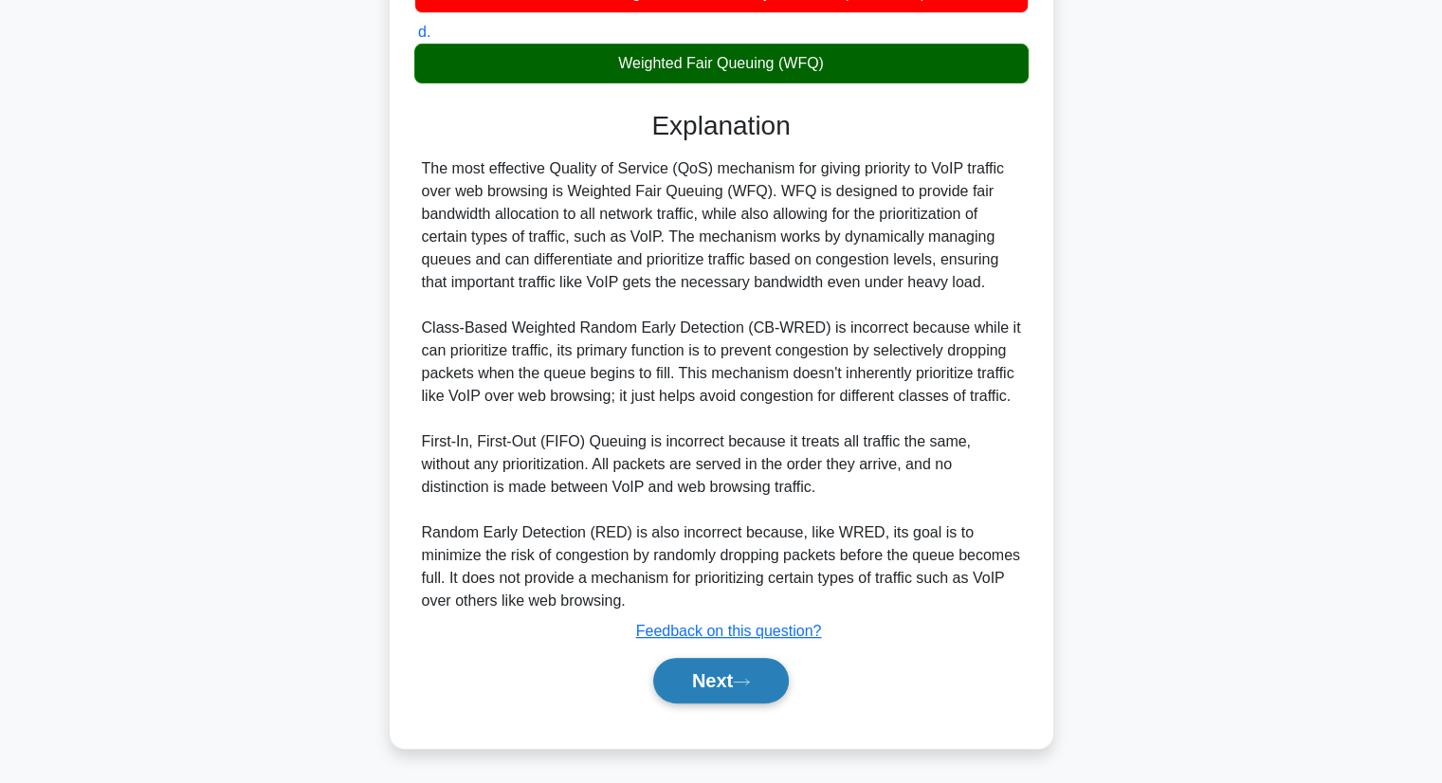
click at [705, 682] on button "Next" at bounding box center [721, 681] width 136 height 46
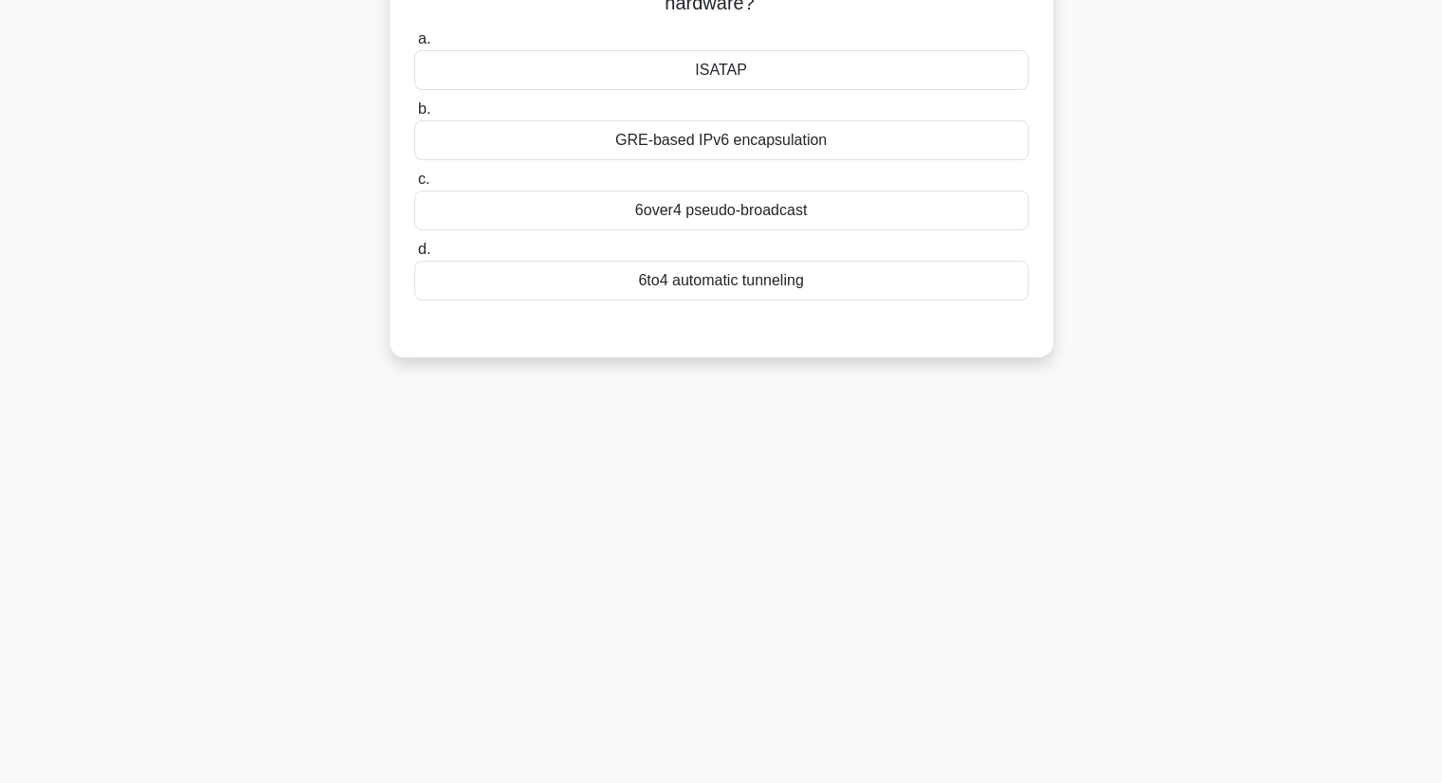
scroll to position [0, 0]
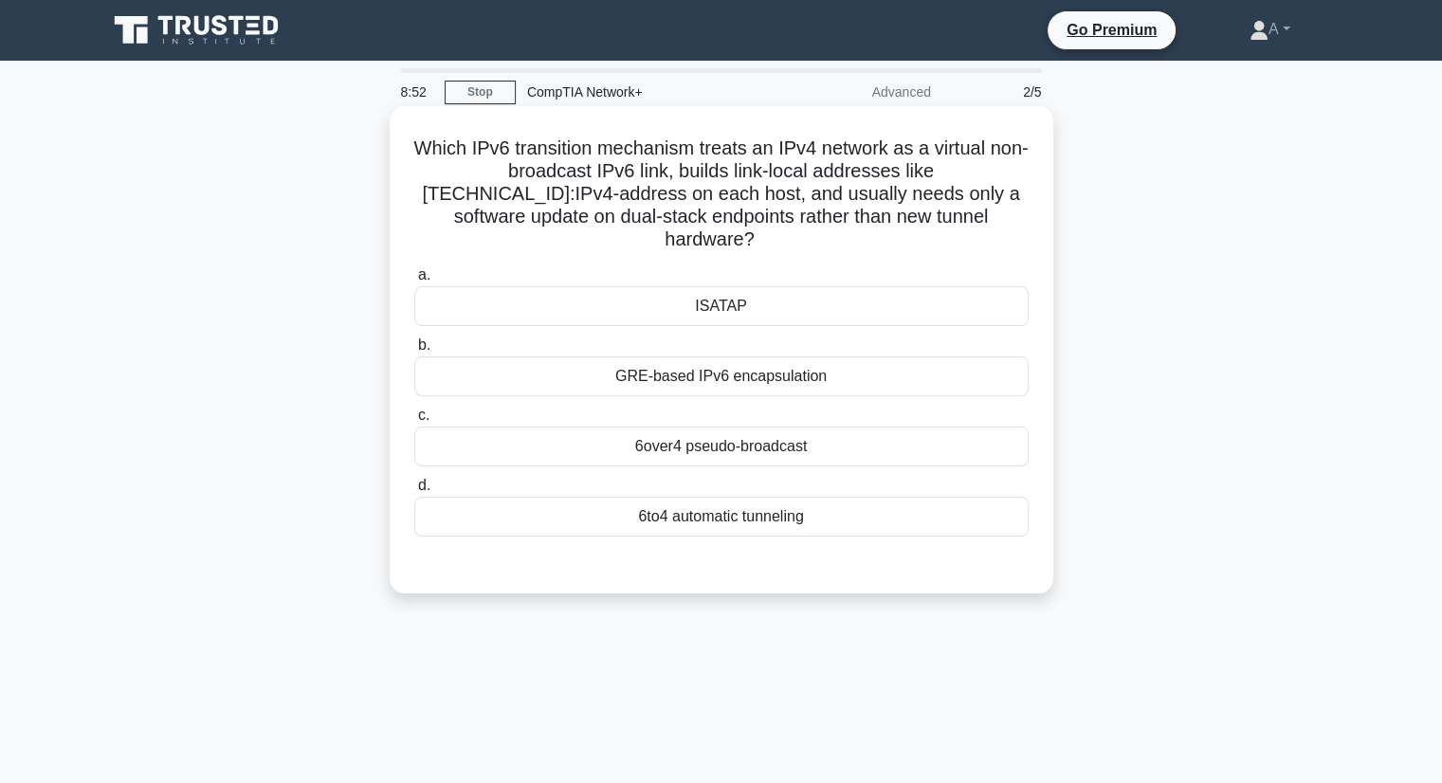
click at [581, 427] on div "6over4 pseudo-broadcast" at bounding box center [721, 447] width 614 height 40
click at [414, 422] on input "c. 6over4 pseudo-broadcast" at bounding box center [414, 416] width 0 height 12
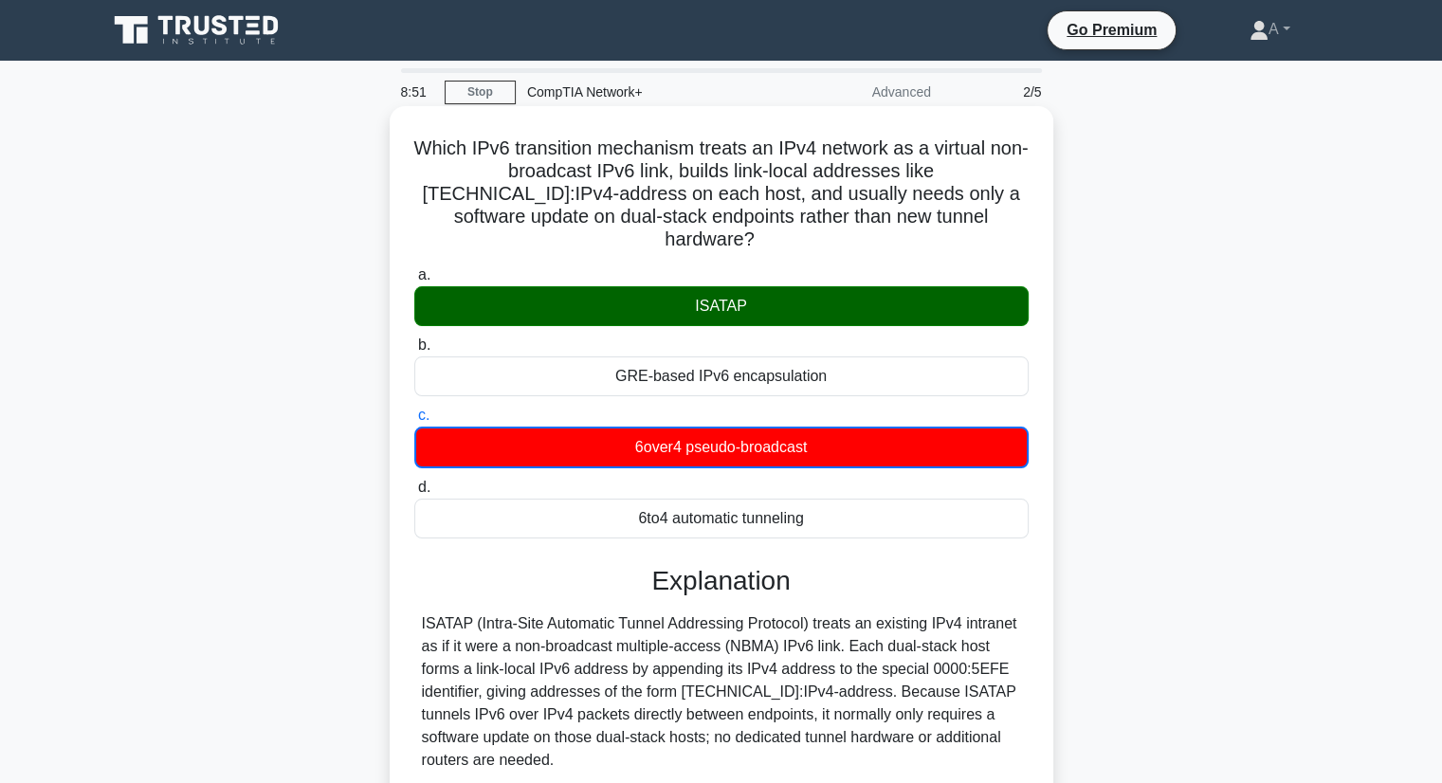
click at [613, 286] on div "ISATAP" at bounding box center [721, 306] width 614 height 40
click at [414, 282] on input "a. ISATAP" at bounding box center [414, 275] width 0 height 12
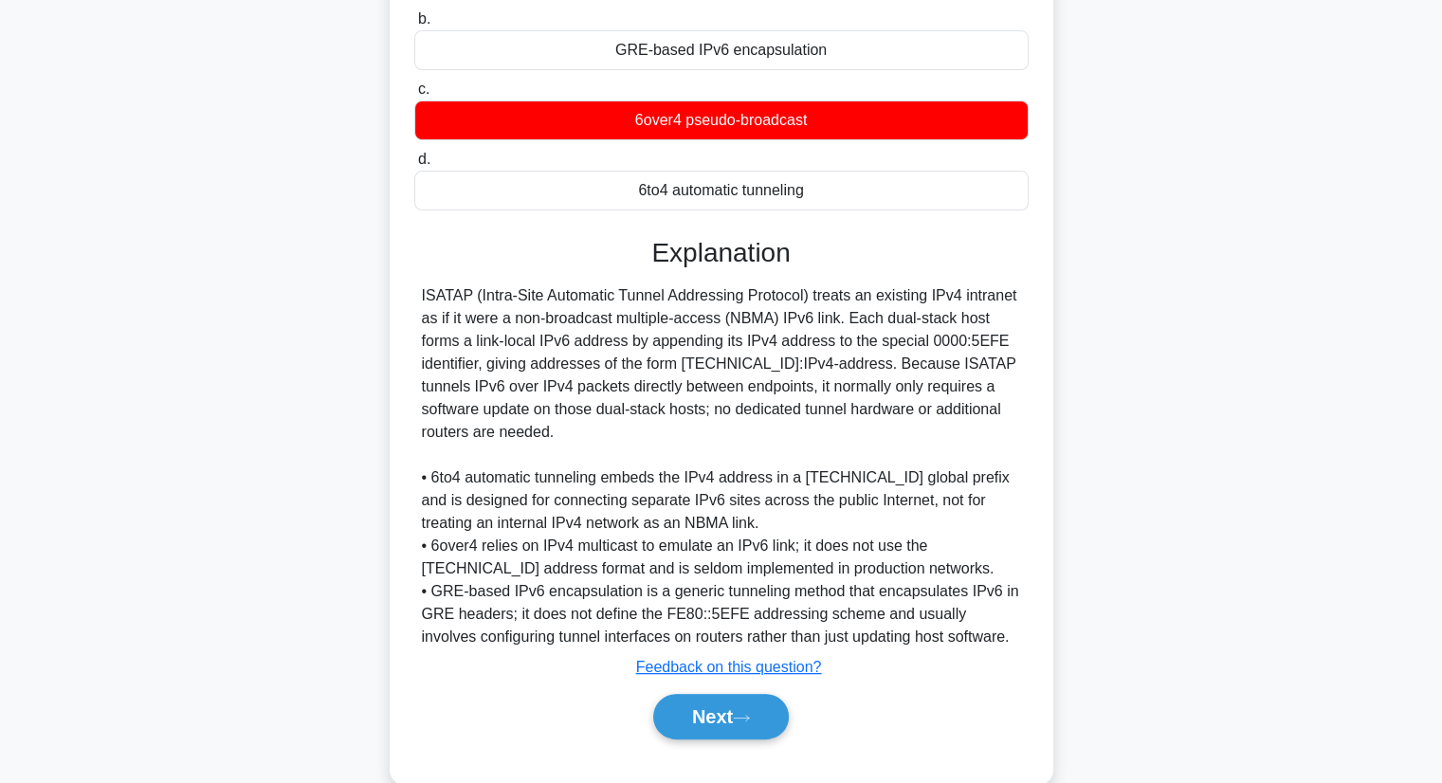
scroll to position [339, 0]
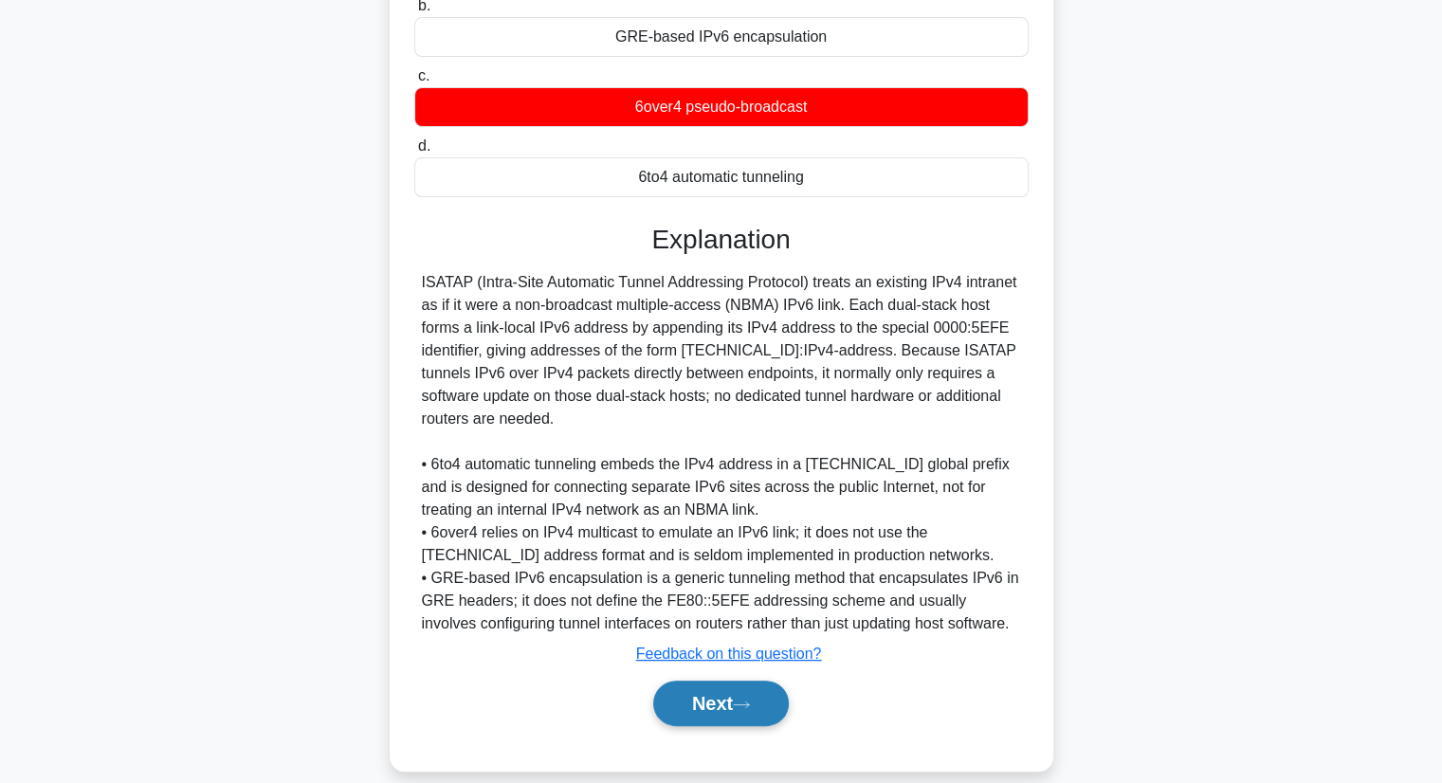
click at [679, 681] on button "Next" at bounding box center [721, 704] width 136 height 46
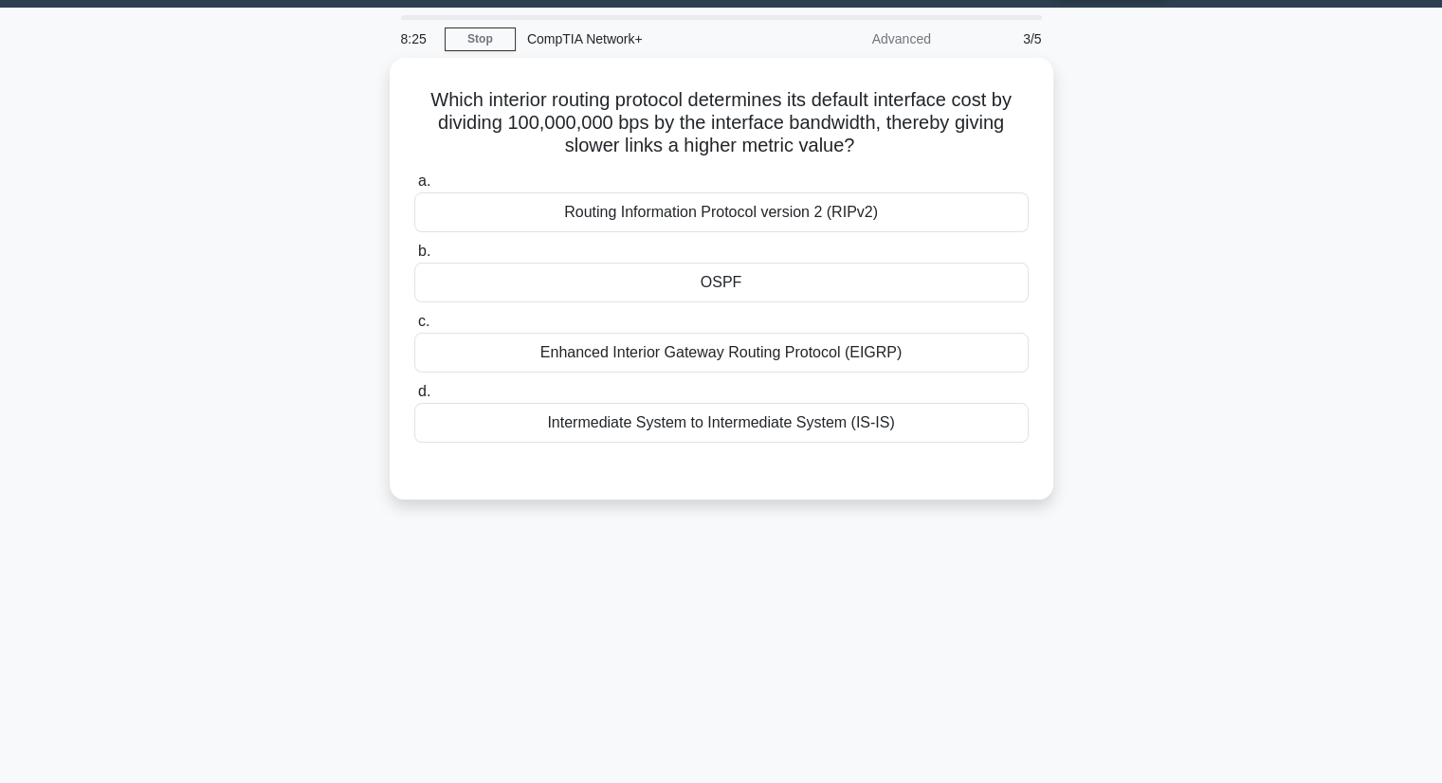
scroll to position [55, 0]
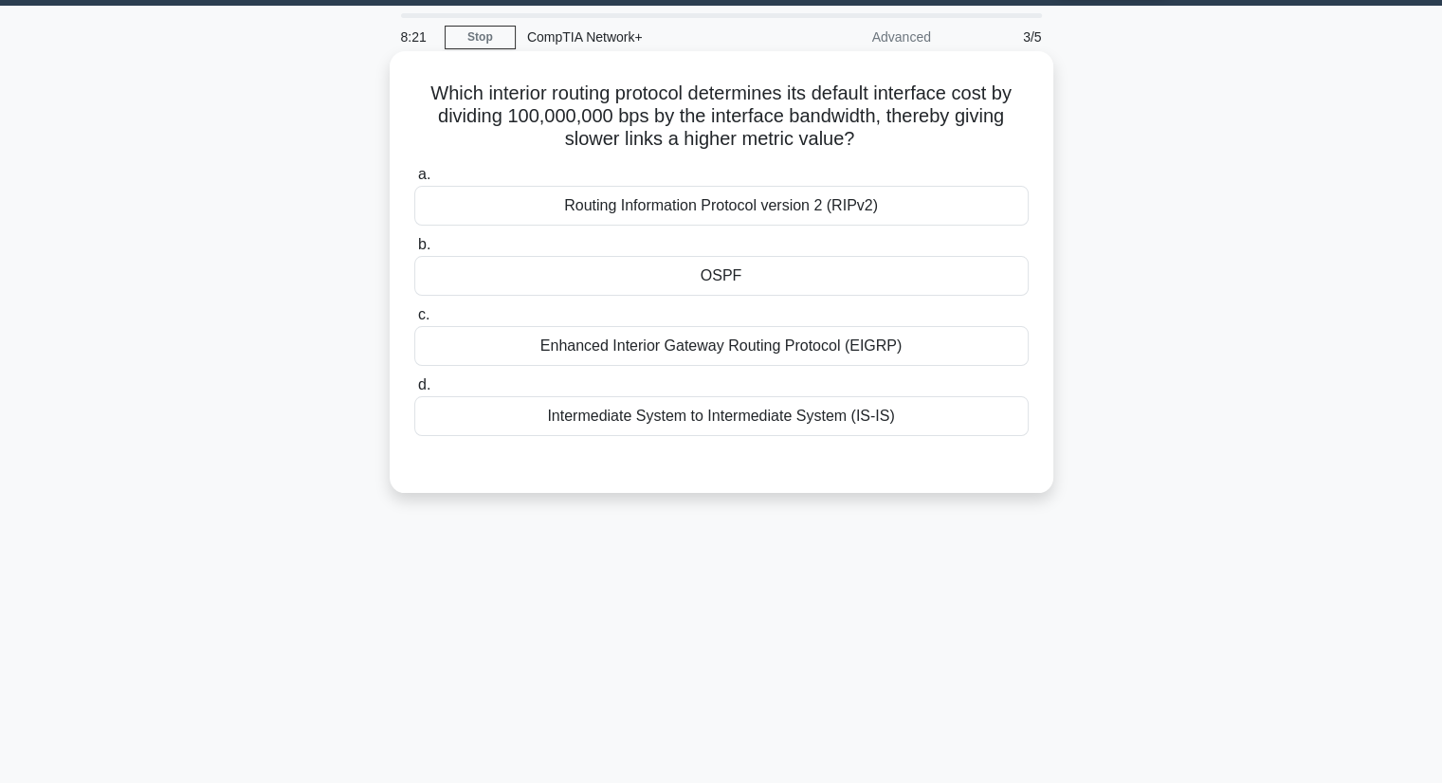
click at [685, 265] on div "OSPF" at bounding box center [721, 276] width 614 height 40
click at [414, 251] on input "b. OSPF" at bounding box center [414, 245] width 0 height 12
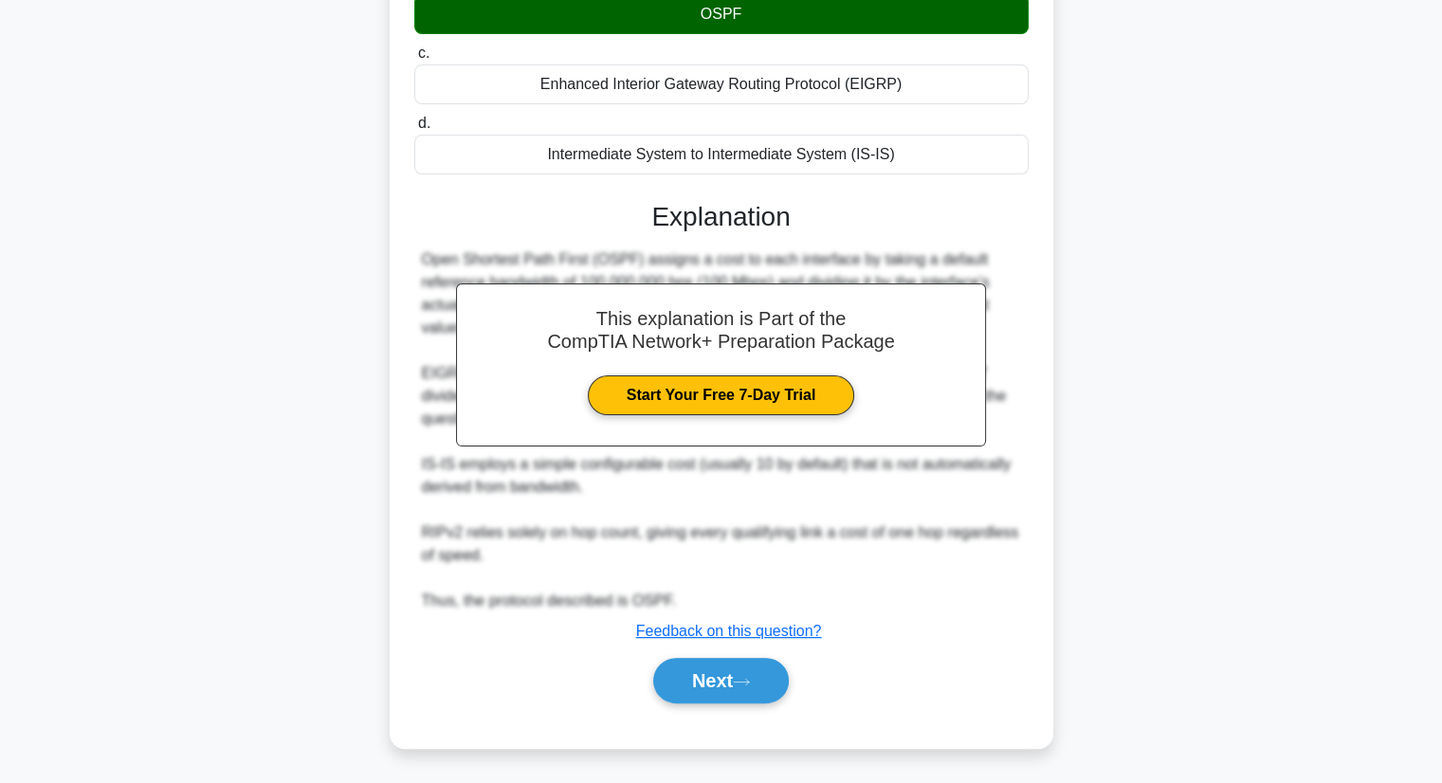
scroll to position [316, 0]
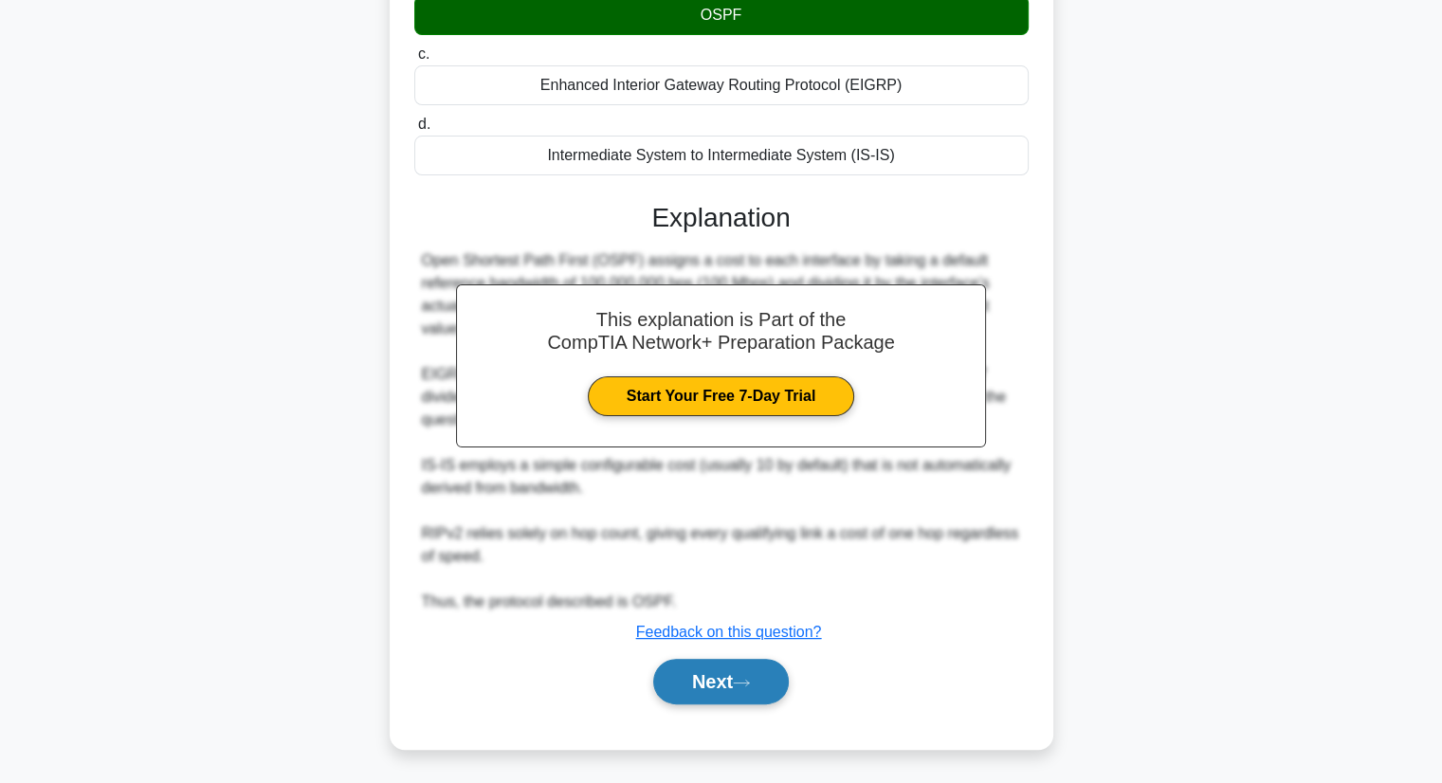
click at [674, 689] on button "Next" at bounding box center [721, 682] width 136 height 46
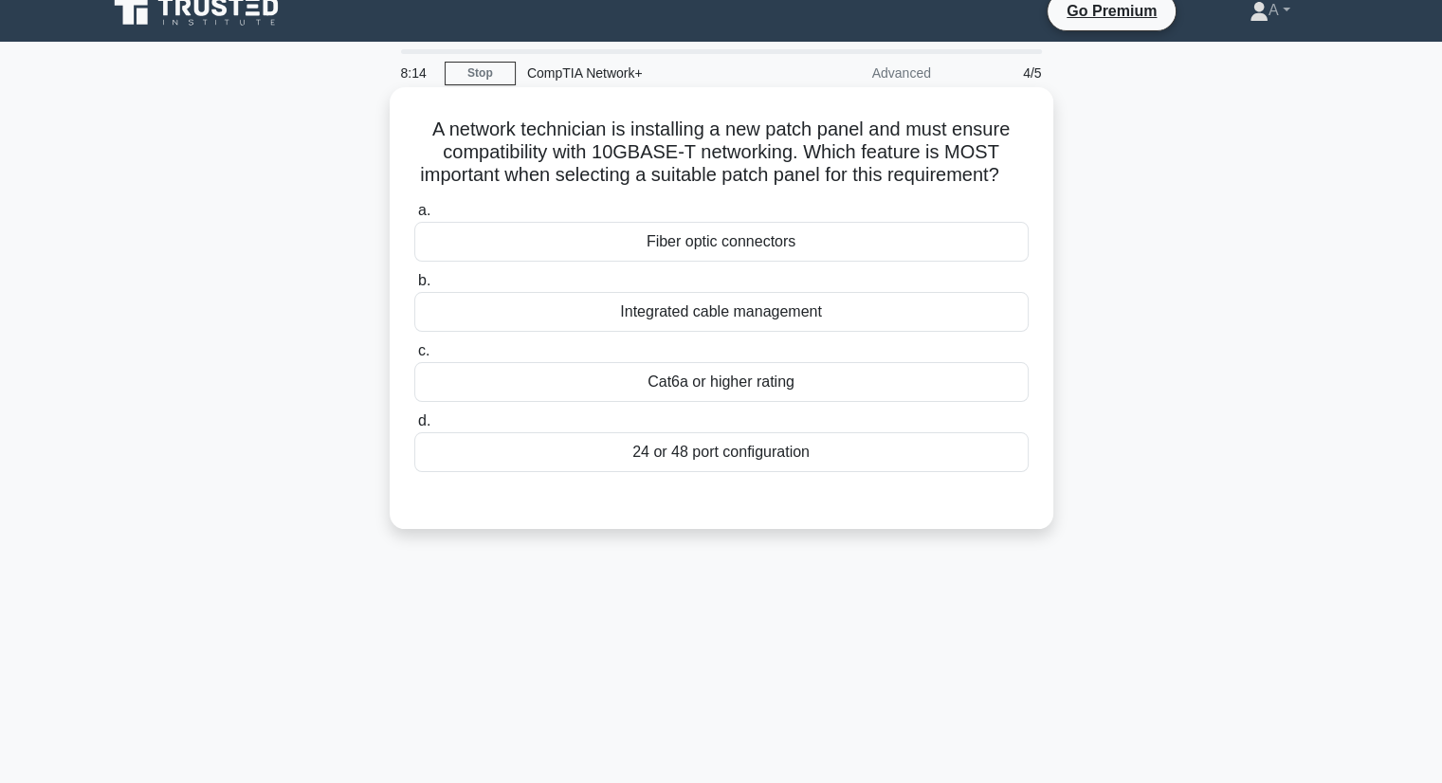
scroll to position [72, 0]
